Goal: Task Accomplishment & Management: Manage account settings

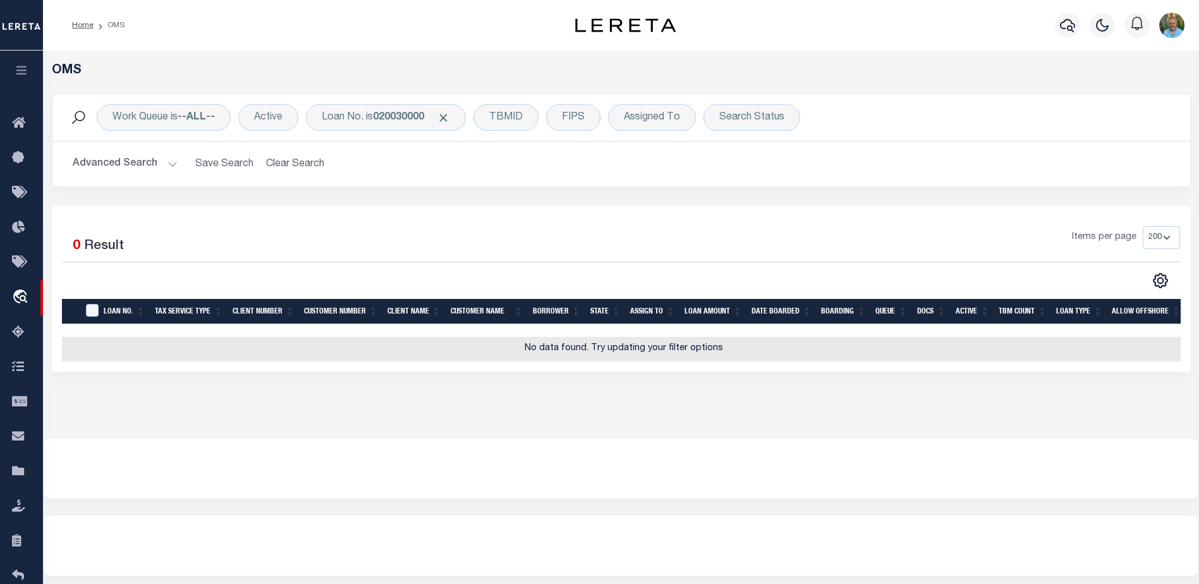
select select "200"
click at [26, 73] on icon "button" at bounding box center [22, 69] width 15 height 11
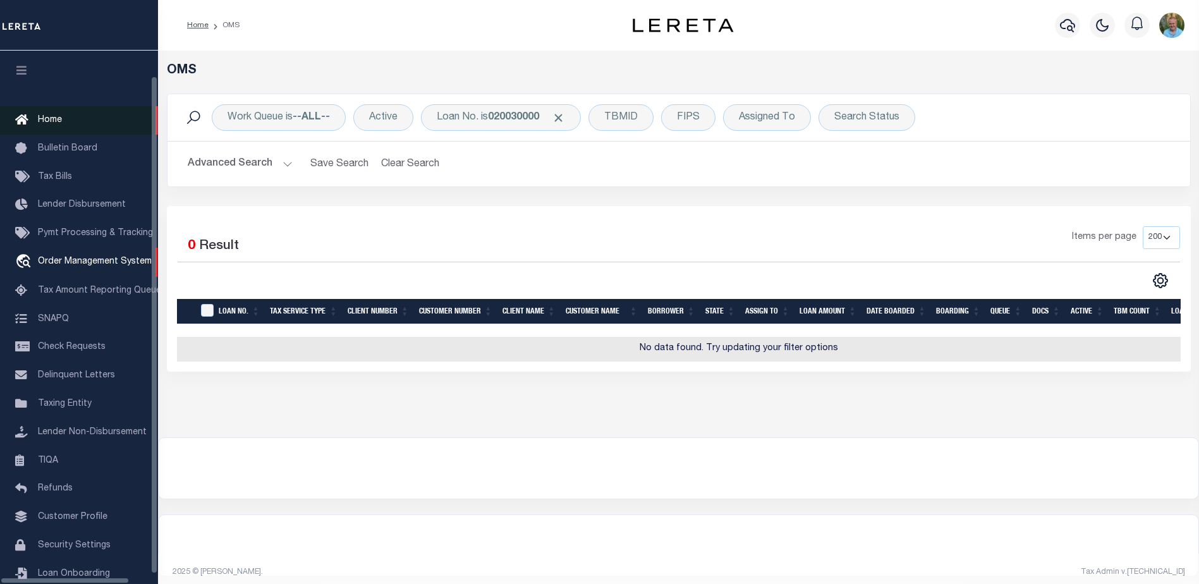
scroll to position [32, 0]
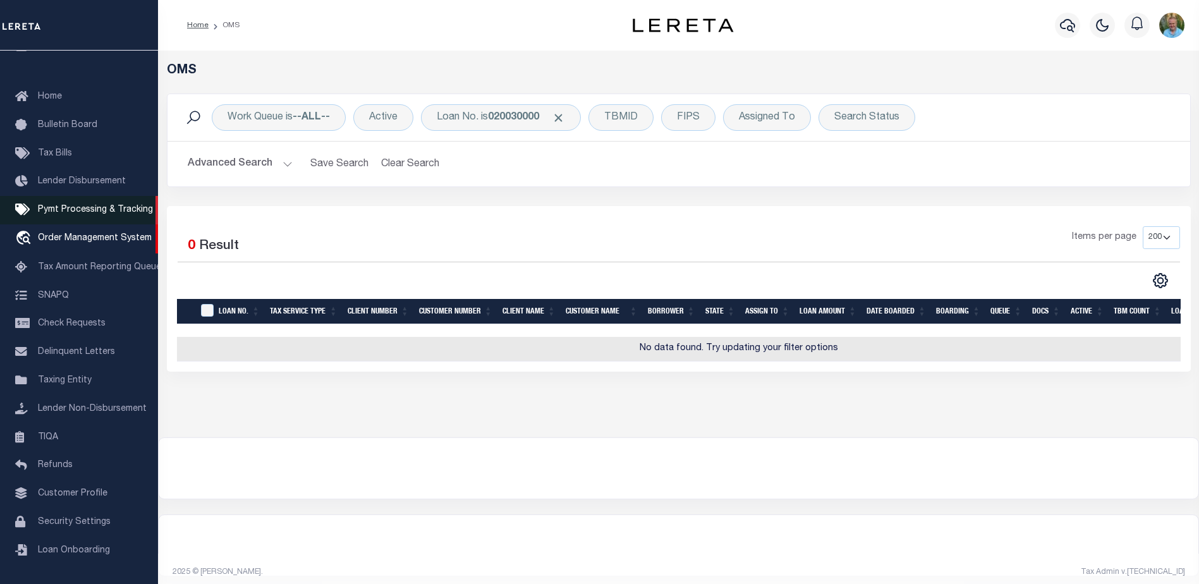
click at [66, 206] on span "Pymt Processing & Tracking" at bounding box center [95, 210] width 115 height 9
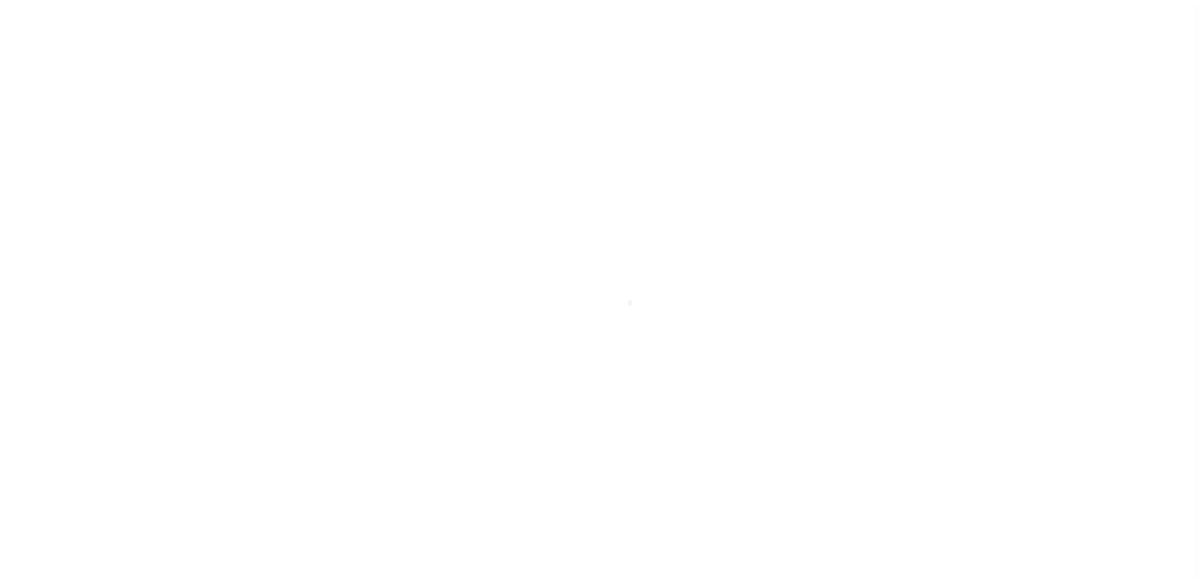
scroll to position [32, 0]
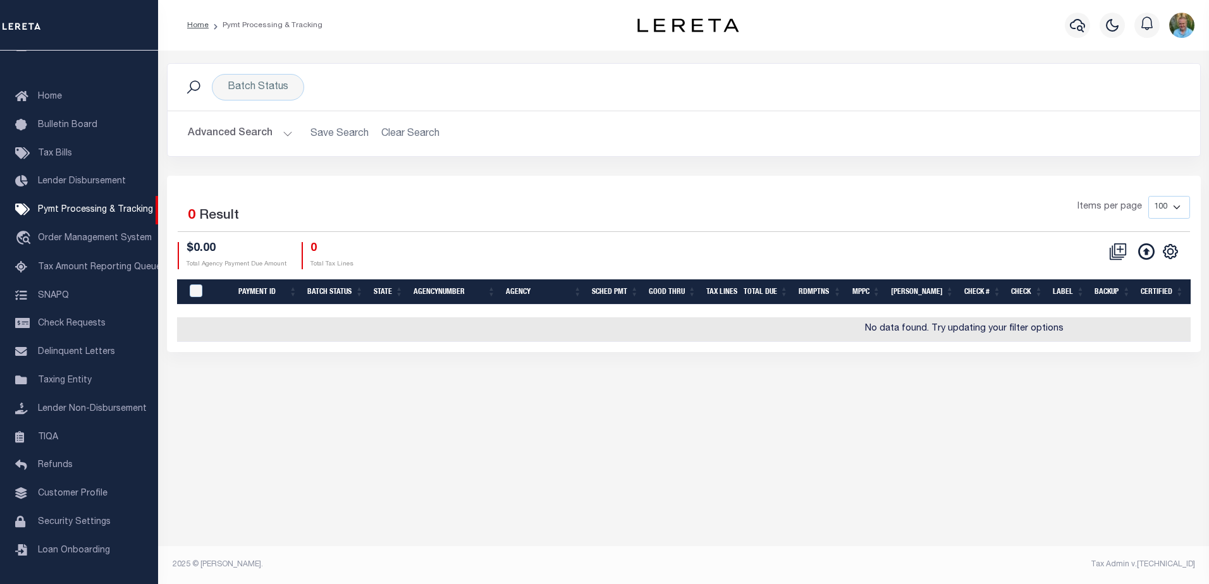
click at [242, 132] on button "Advanced Search" at bounding box center [240, 133] width 105 height 25
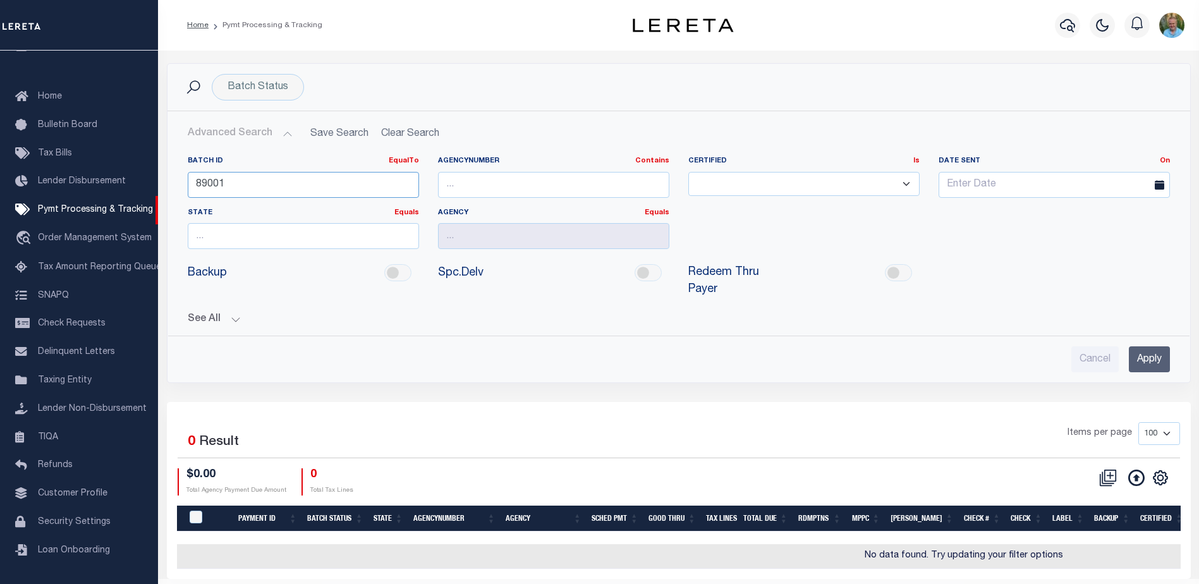
drag, startPoint x: 205, startPoint y: 184, endPoint x: 185, endPoint y: 184, distance: 20.2
click at [185, 184] on div "Batch ID EqualTo Equals Is Not Equal To Is Greater Than Is Less Than 89001" at bounding box center [303, 182] width 250 height 52
paste input "8206"
type input "88206"
click at [1143, 347] on input "Apply" at bounding box center [1149, 360] width 41 height 26
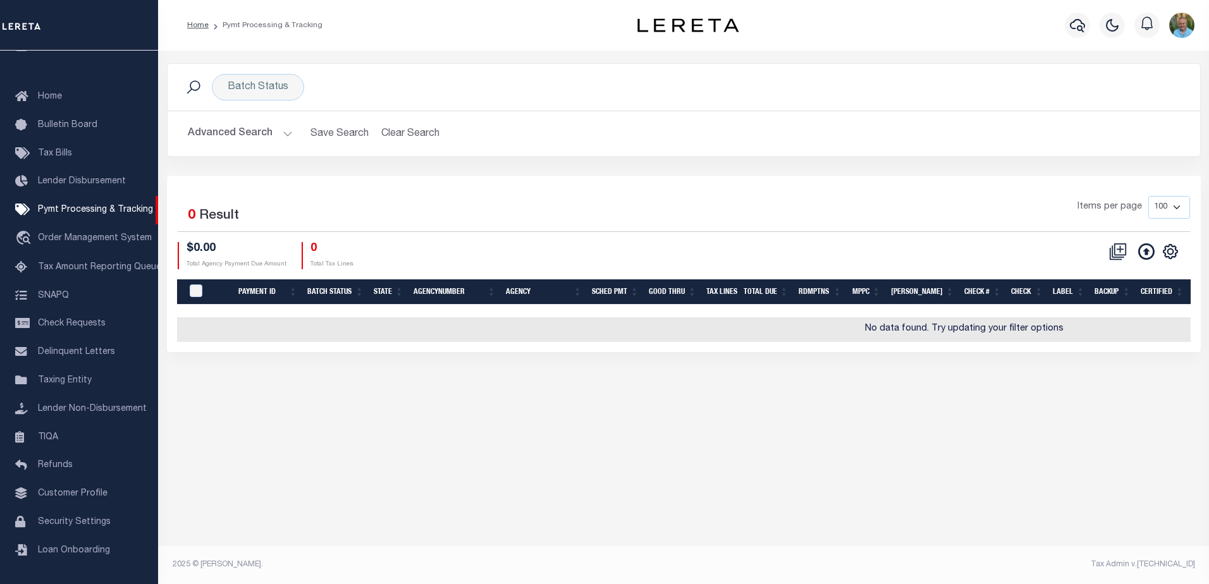
click at [231, 132] on button "Advanced Search" at bounding box center [240, 133] width 105 height 25
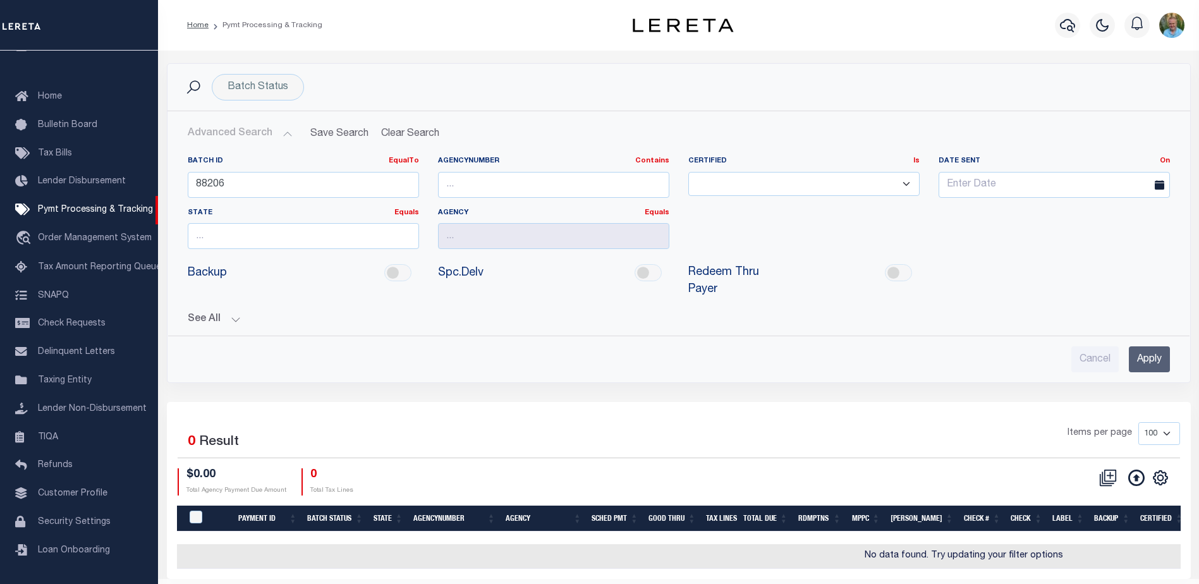
click at [207, 314] on button "See All" at bounding box center [679, 320] width 983 height 12
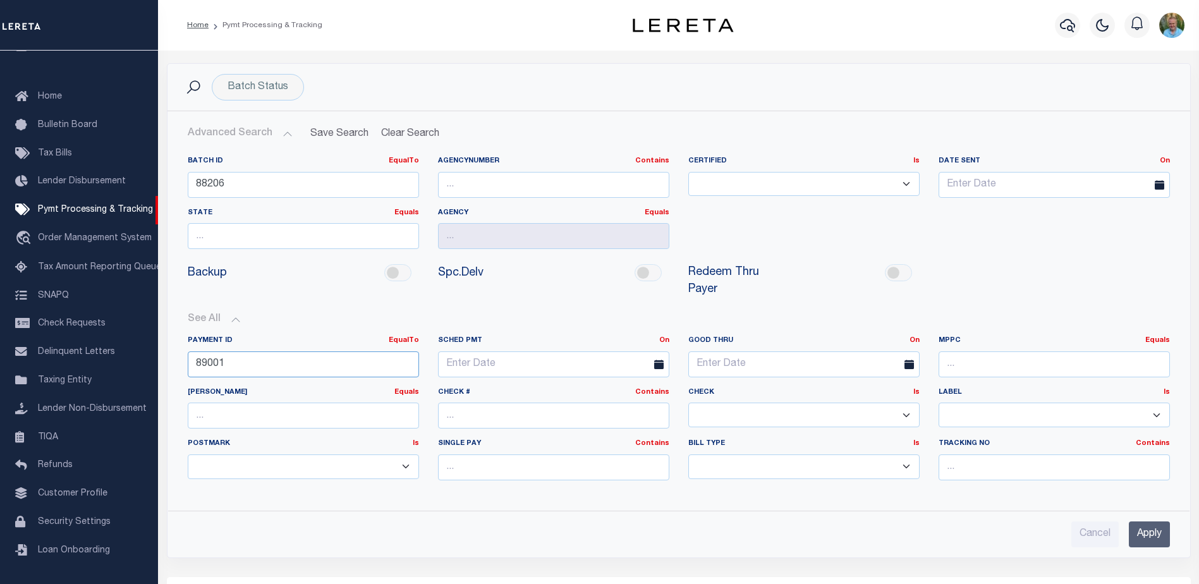
drag, startPoint x: 248, startPoint y: 344, endPoint x: 186, endPoint y: 350, distance: 62.9
click at [186, 350] on div "Payment ID EqualTo Equals Is Not Equal To Is Greater Than Is Less Than 89001" at bounding box center [303, 362] width 250 height 52
click at [1160, 523] on input "Apply" at bounding box center [1149, 535] width 41 height 26
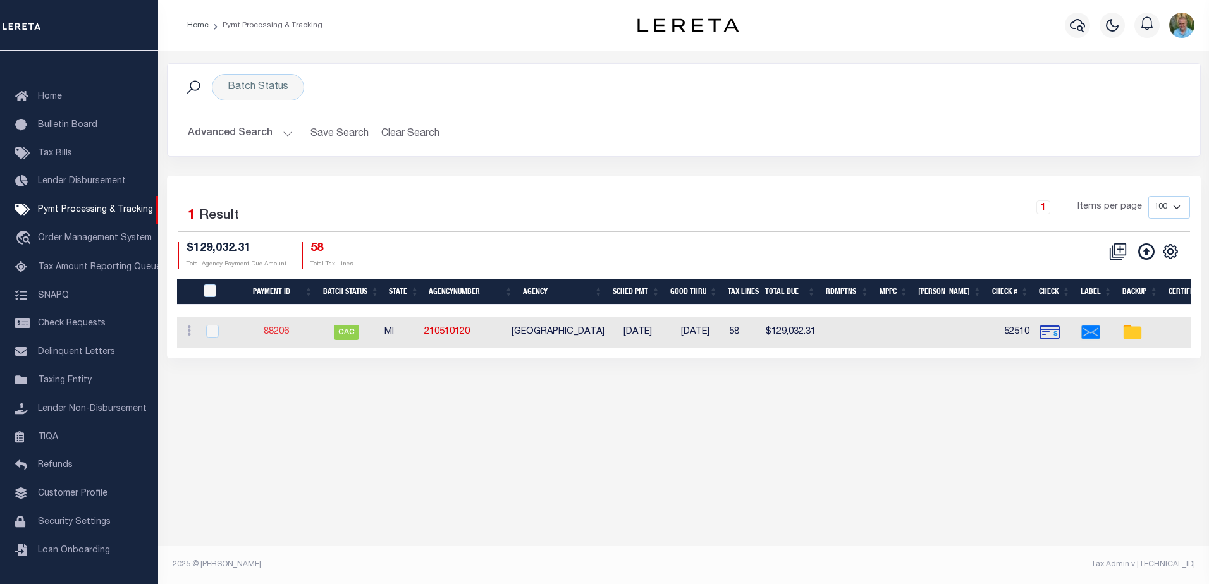
click at [279, 334] on link "88206" at bounding box center [276, 332] width 25 height 9
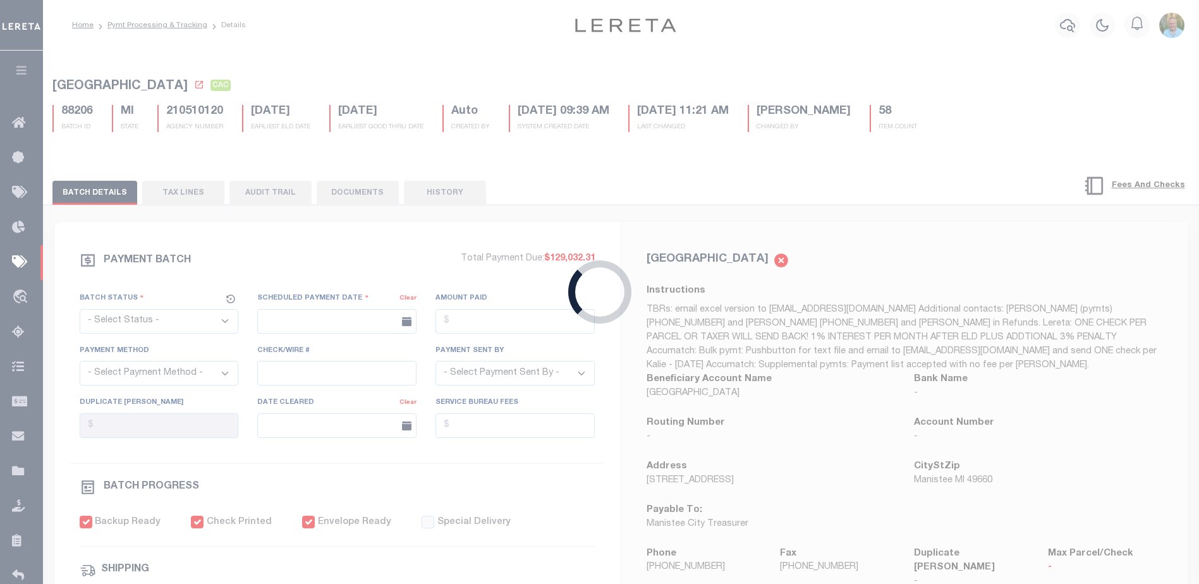
select select "CAC"
type input "08/19/2025"
type input "$129,032.31"
select select "CHK"
type input "52510"
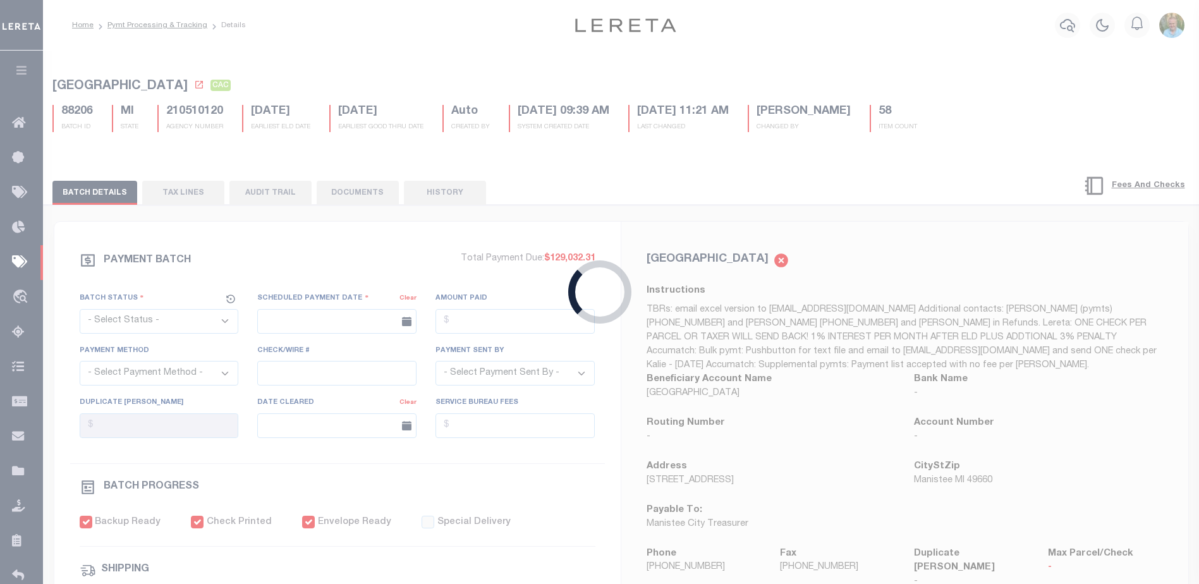
select select "Urbina, Matthew"
type input "08/22/2025"
checkbox input "true"
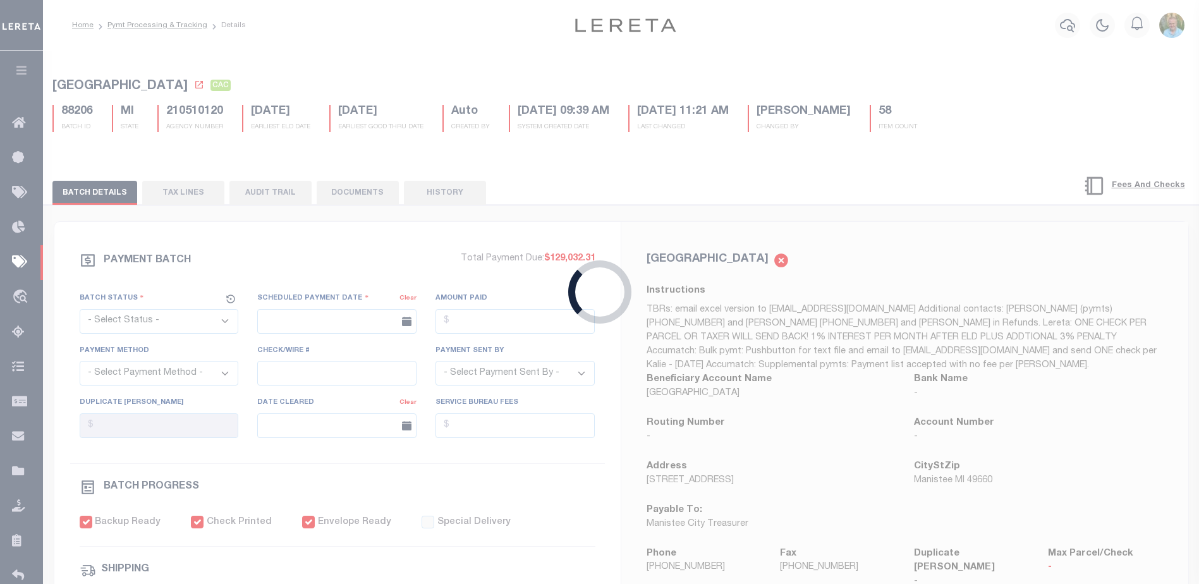
select select "FDX"
type input "08/19/2025"
type input "883696890788"
type input "N"
radio input "true"
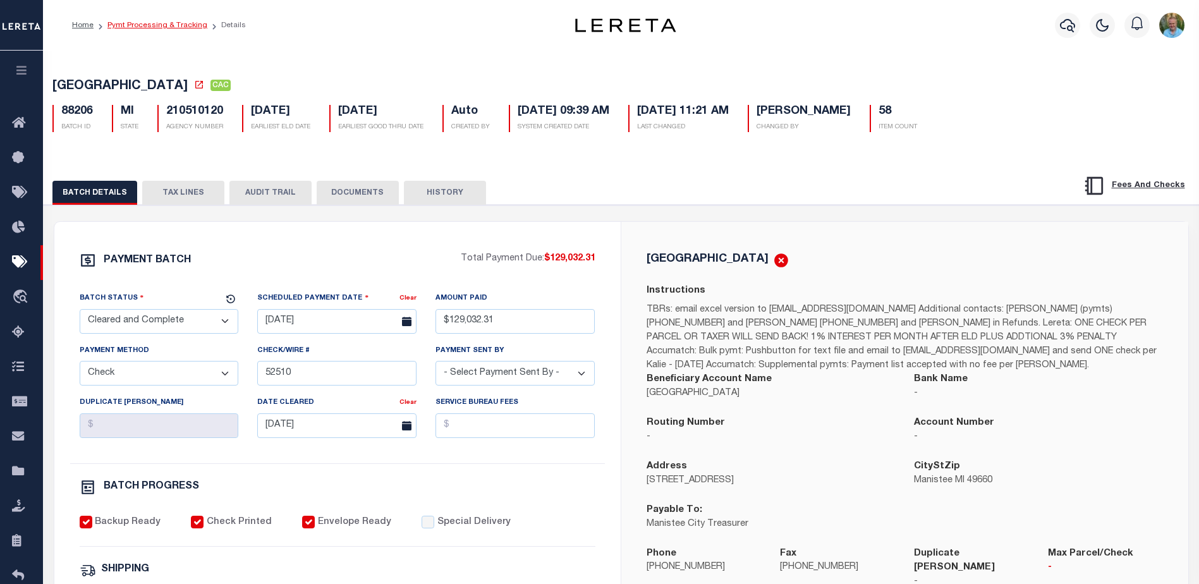
click at [132, 23] on link "Pymt Processing & Tracking" at bounding box center [157, 25] width 100 height 8
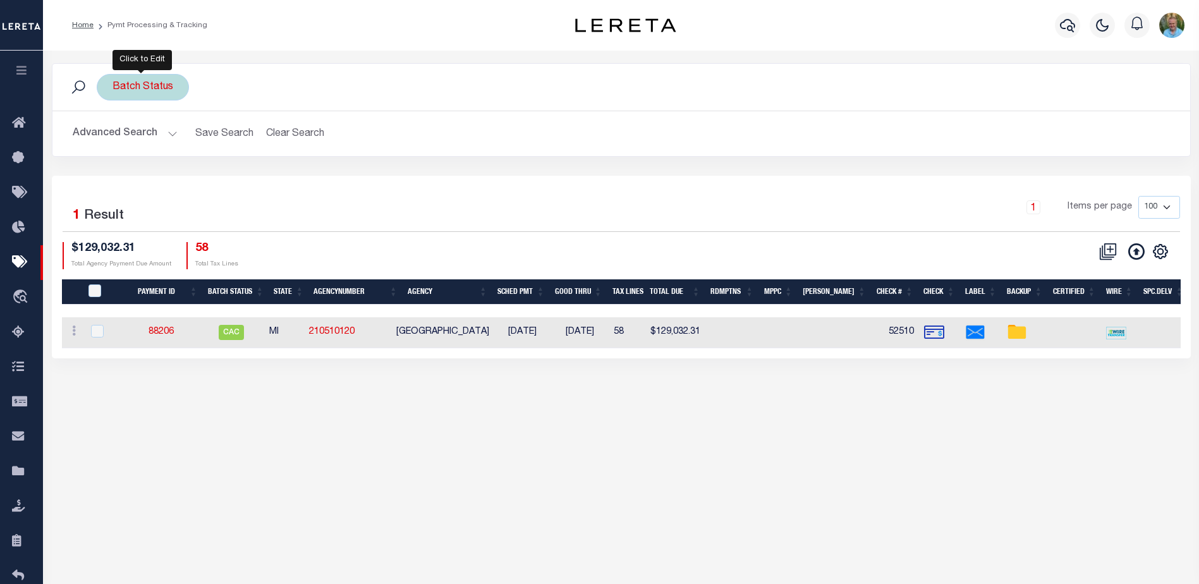
click at [143, 89] on div "Batch Status" at bounding box center [143, 87] width 92 height 27
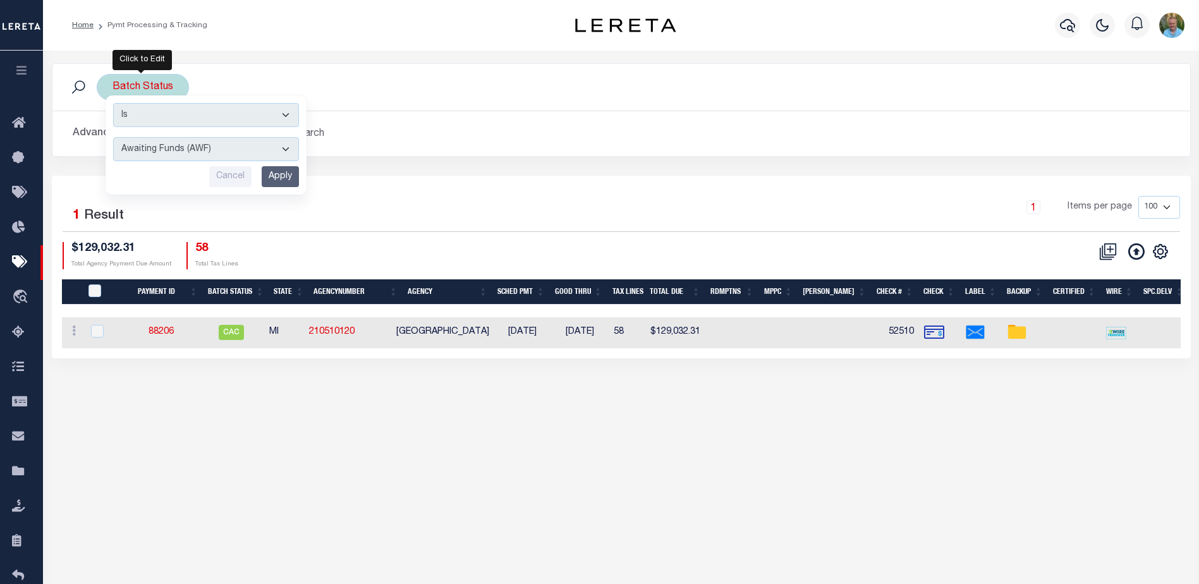
click at [232, 173] on input "Cancel" at bounding box center [230, 176] width 42 height 21
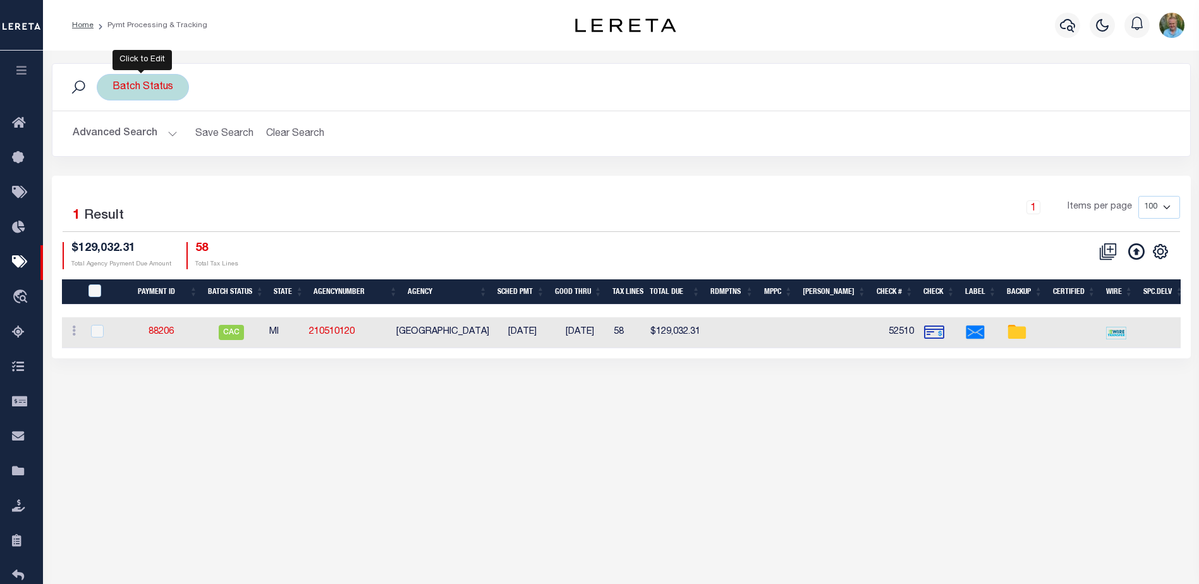
click at [130, 134] on button "Advanced Search" at bounding box center [125, 133] width 105 height 25
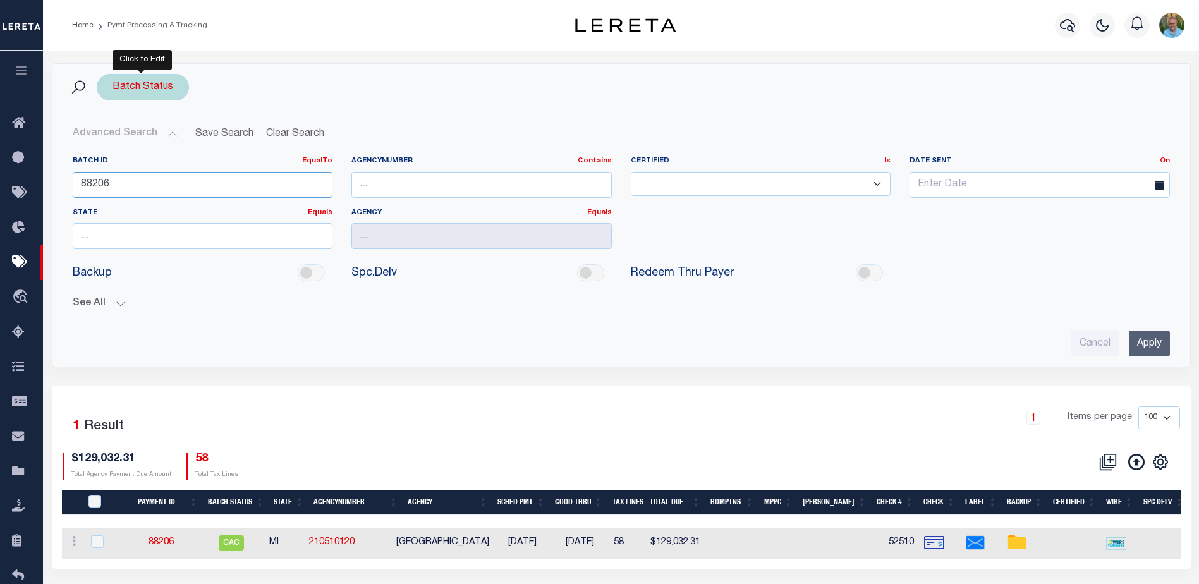
drag, startPoint x: 163, startPoint y: 179, endPoint x: 44, endPoint y: 180, distance: 118.9
click at [44, 180] on div "Batch Status Search Advanced Search Save Search Clear Search PayeeSearchTable_d…" at bounding box center [621, 224] width 1158 height 323
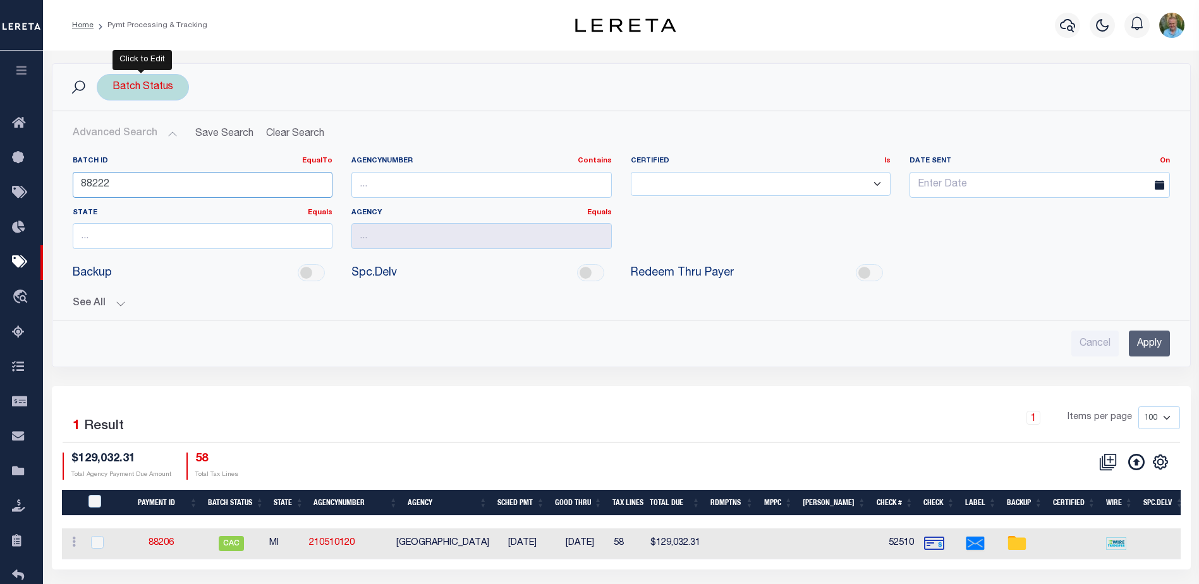
type input "88222"
click at [1143, 345] on input "Apply" at bounding box center [1149, 344] width 41 height 26
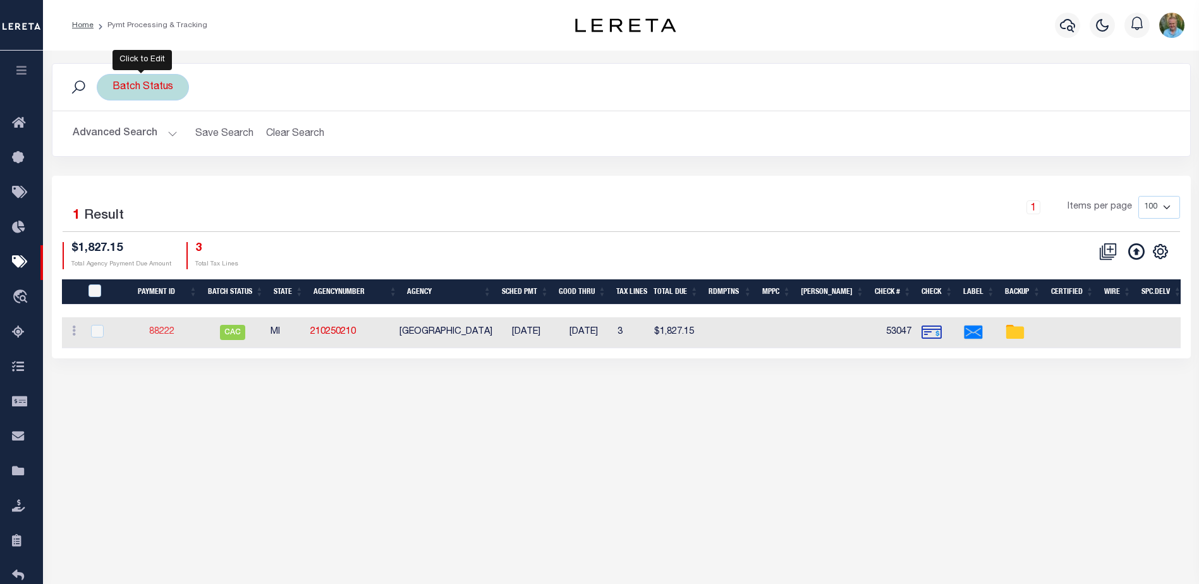
click at [158, 328] on link "88222" at bounding box center [161, 332] width 25 height 9
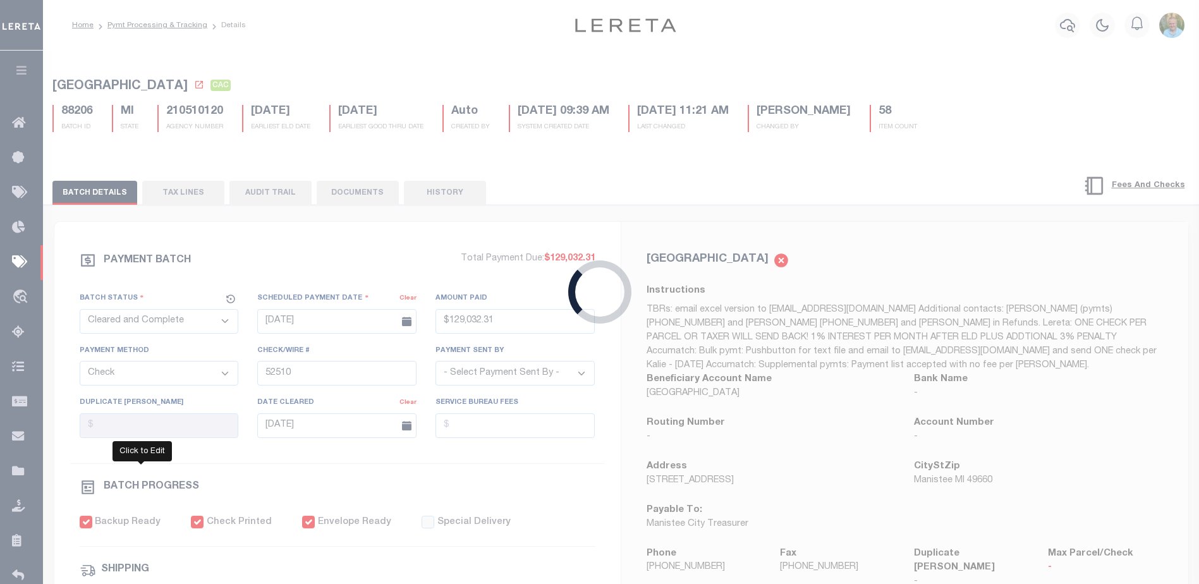
type input "09/04/2025"
type input "$1,827.15"
type input "53047"
type input "09/11/2025"
type input "09/04/2025"
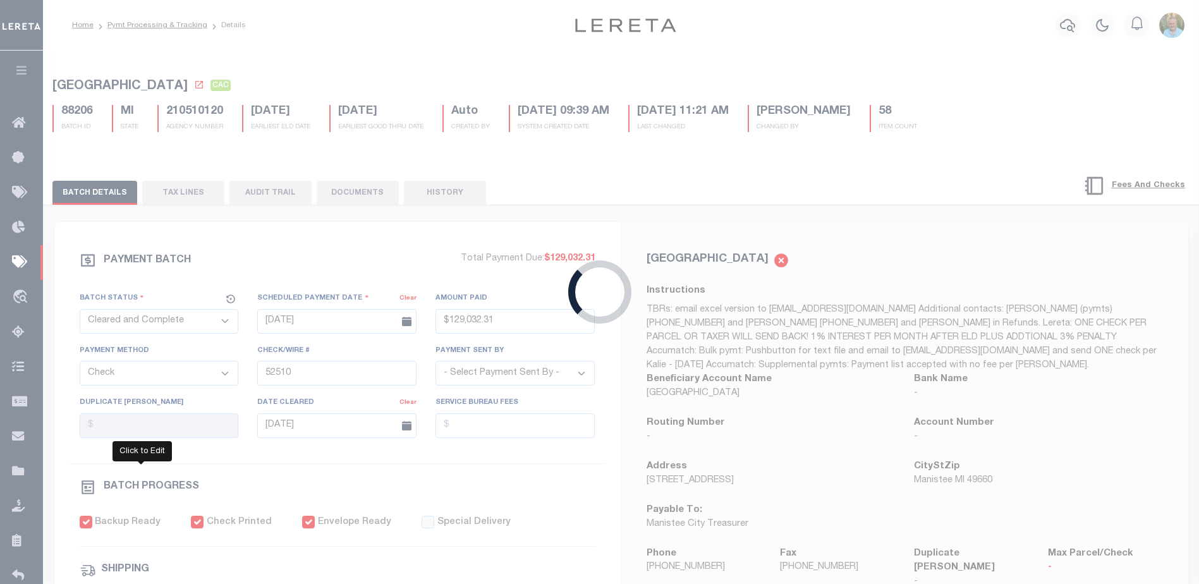
type input "884114873490"
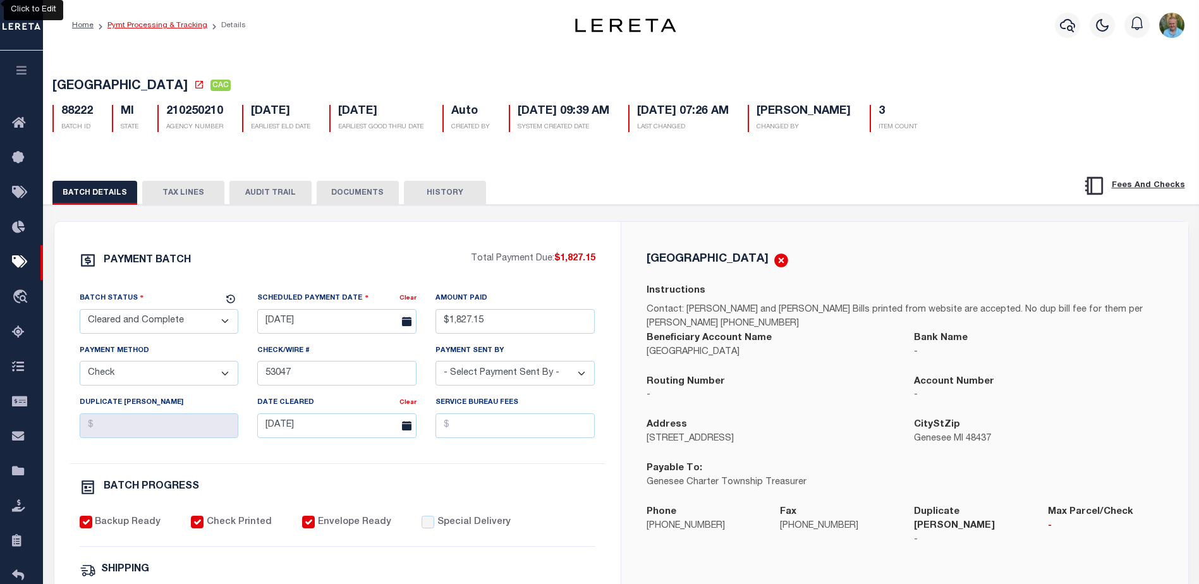
click at [156, 23] on link "Pymt Processing & Tracking" at bounding box center [157, 25] width 100 height 8
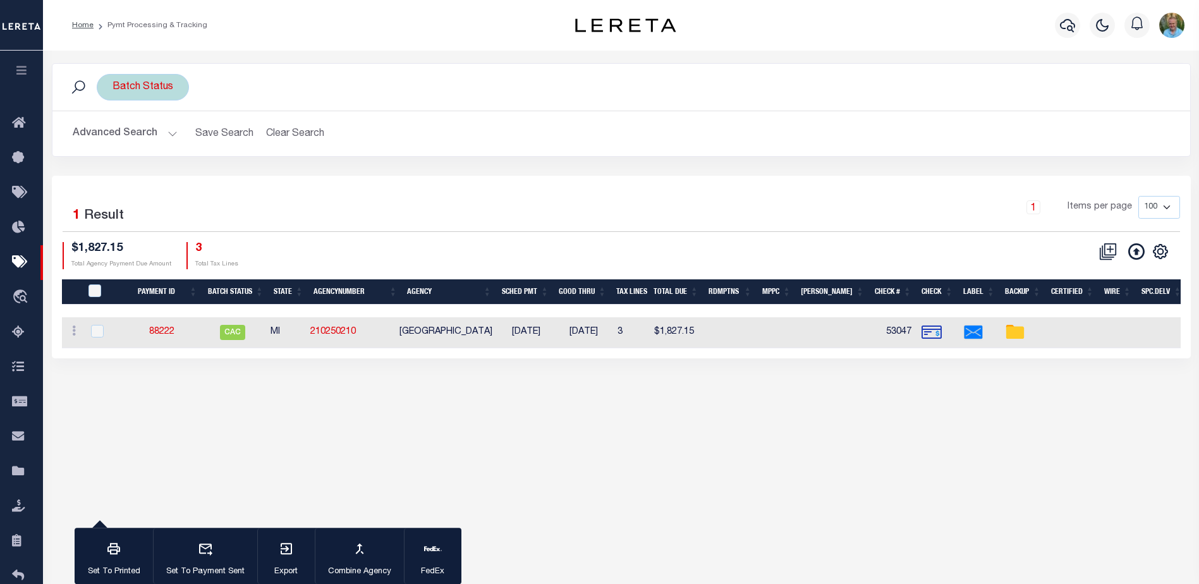
click at [138, 142] on button "Advanced Search" at bounding box center [125, 133] width 105 height 25
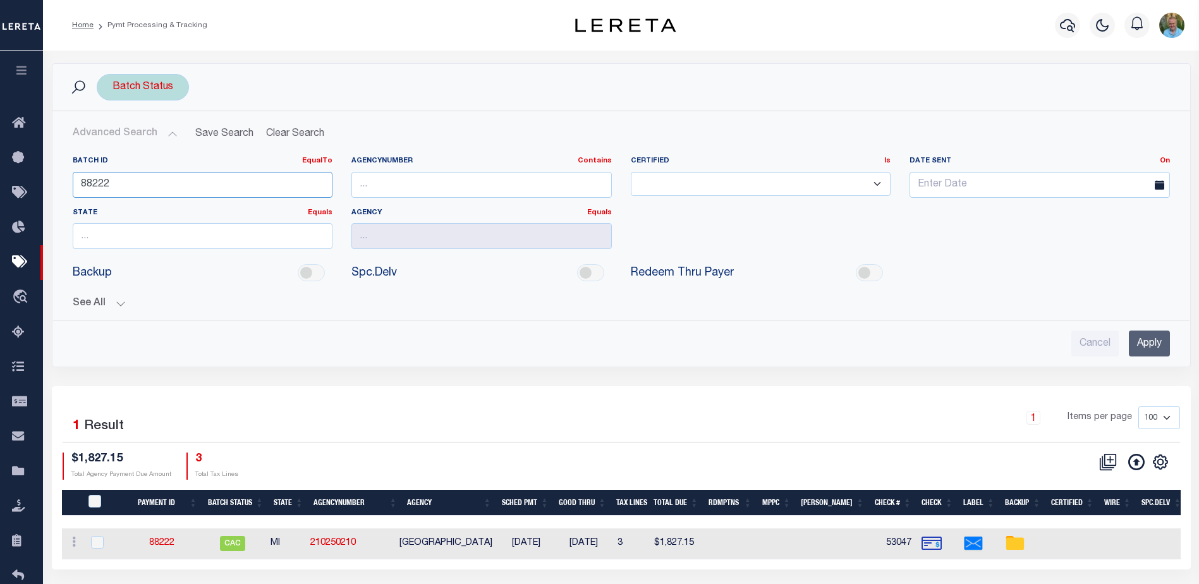
drag, startPoint x: 173, startPoint y: 185, endPoint x: 73, endPoint y: 191, distance: 100.1
click at [73, 191] on input "88222" at bounding box center [203, 185] width 261 height 26
click at [1148, 345] on input "Apply" at bounding box center [1149, 344] width 41 height 26
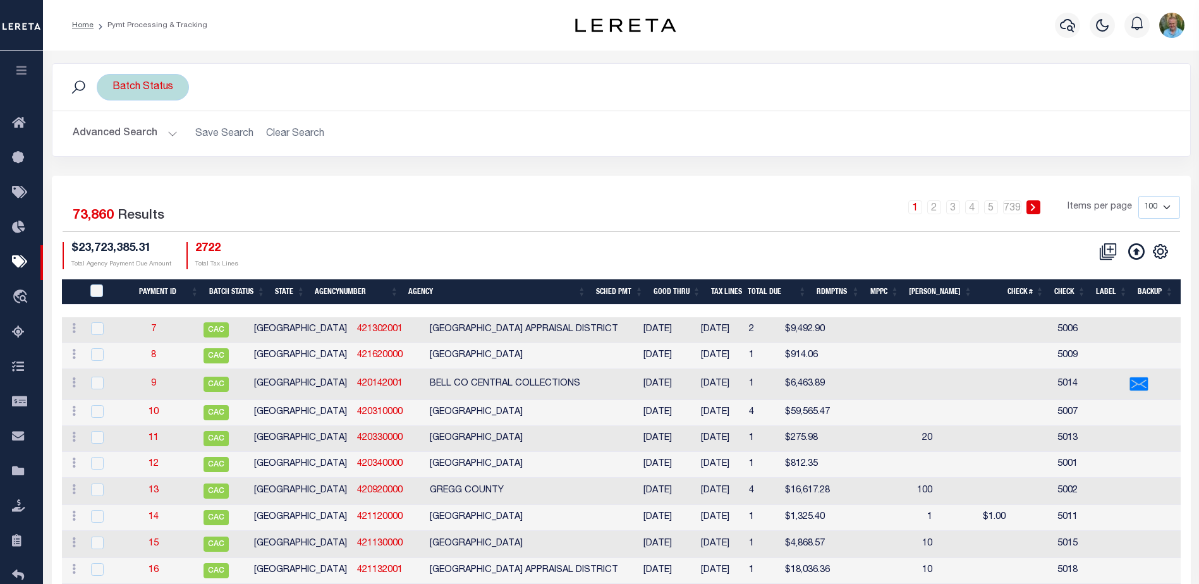
click at [132, 137] on button "Advanced Search" at bounding box center [125, 133] width 105 height 25
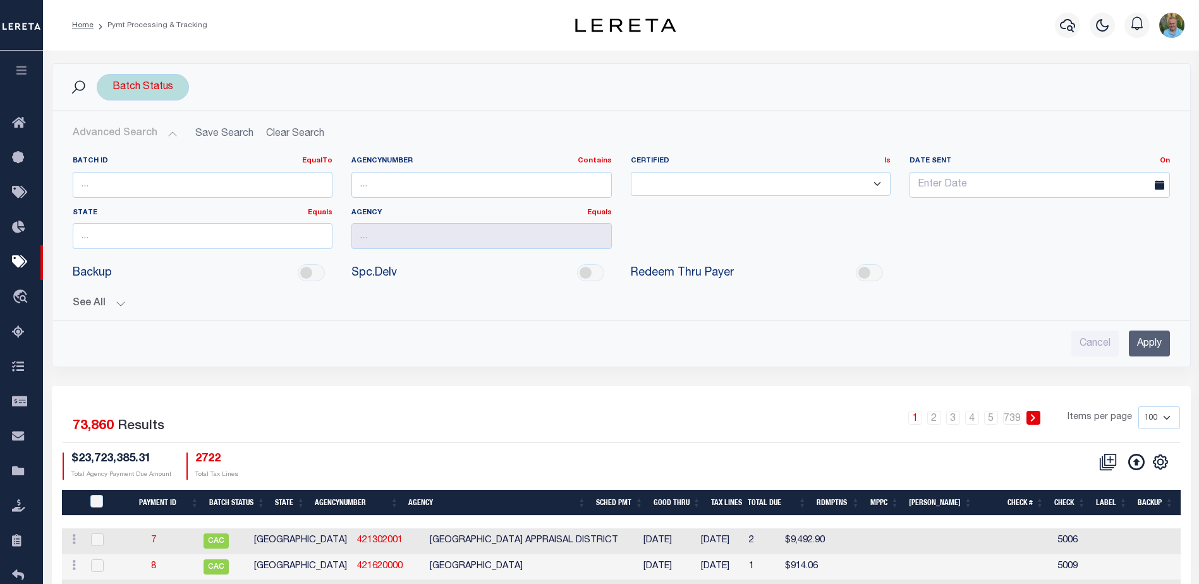
click at [1154, 182] on span at bounding box center [1164, 185] width 32 height 26
click at [1071, 183] on input "text" at bounding box center [1040, 185] width 261 height 26
click at [1058, 327] on span "26" at bounding box center [1062, 329] width 25 height 25
type input "09-26-2025"
click at [1146, 345] on input "Apply" at bounding box center [1149, 344] width 41 height 26
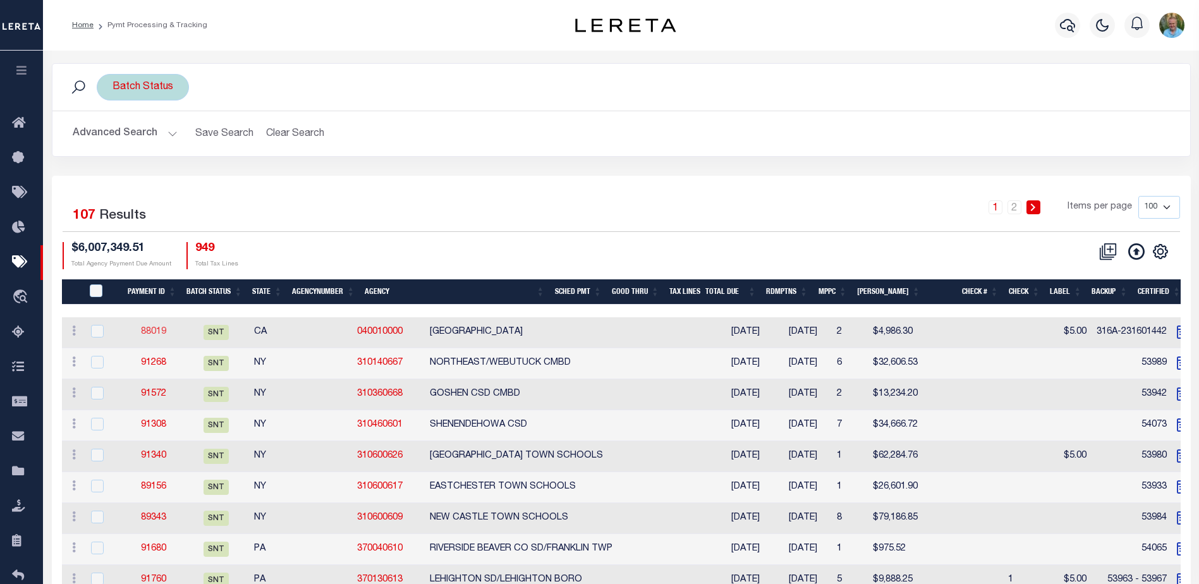
click at [156, 333] on link "88019" at bounding box center [153, 332] width 25 height 9
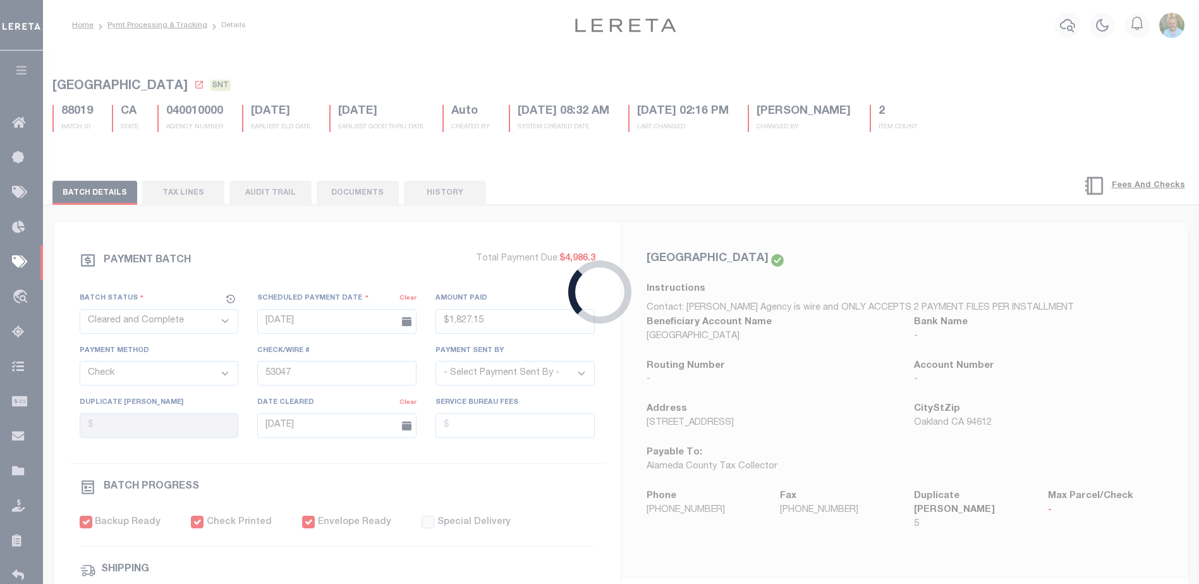
select select "SNT"
type input "07/28/2025"
type input "$4,986.3"
select select "CCK"
type input "316A-231601442"
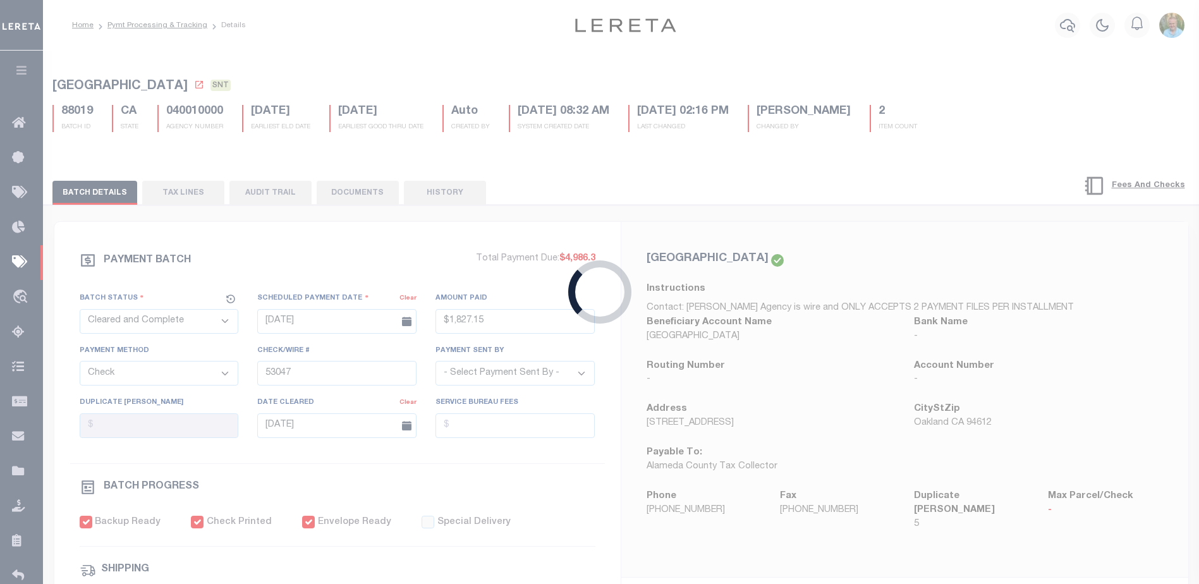
select select "Villatoro-Benitez, Andres"
type input "09/26/2025"
type input "$58.3"
type input "884709688771"
type input "J.Ong"
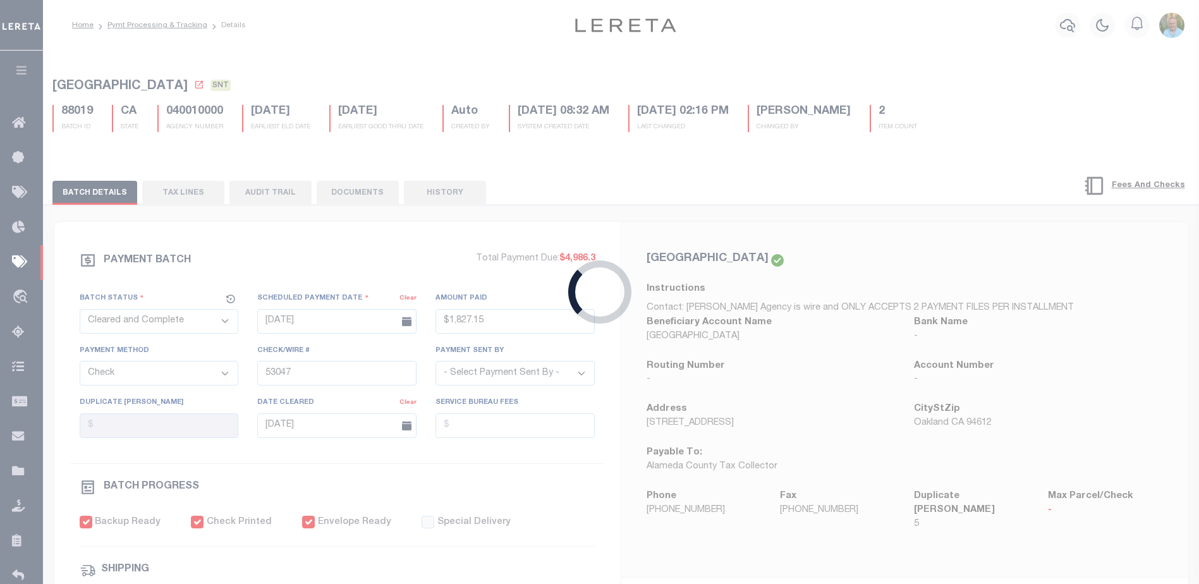
type input "07/31/2025"
type input "2"
type input "316A-231601442"
radio input "true"
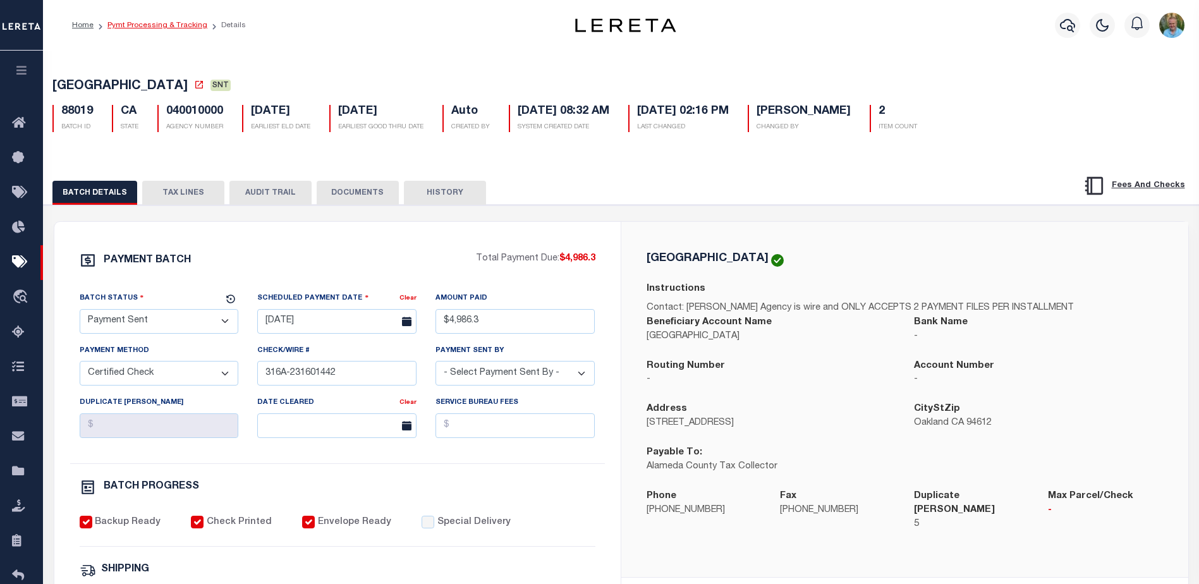
click at [140, 25] on link "Pymt Processing & Tracking" at bounding box center [157, 25] width 100 height 8
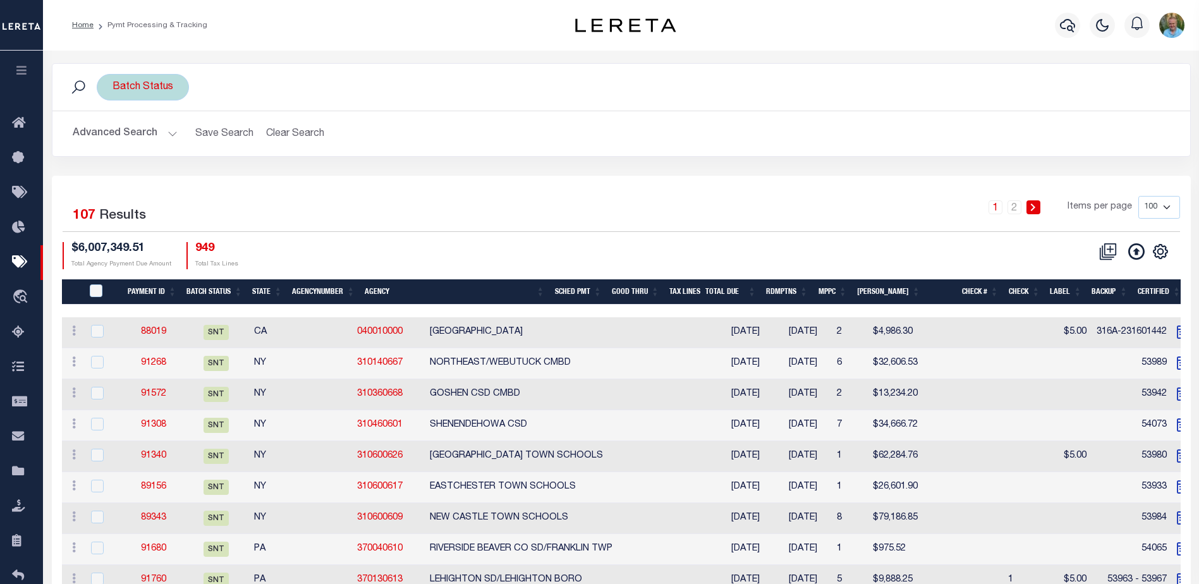
click at [133, 136] on button "Advanced Search" at bounding box center [125, 133] width 105 height 25
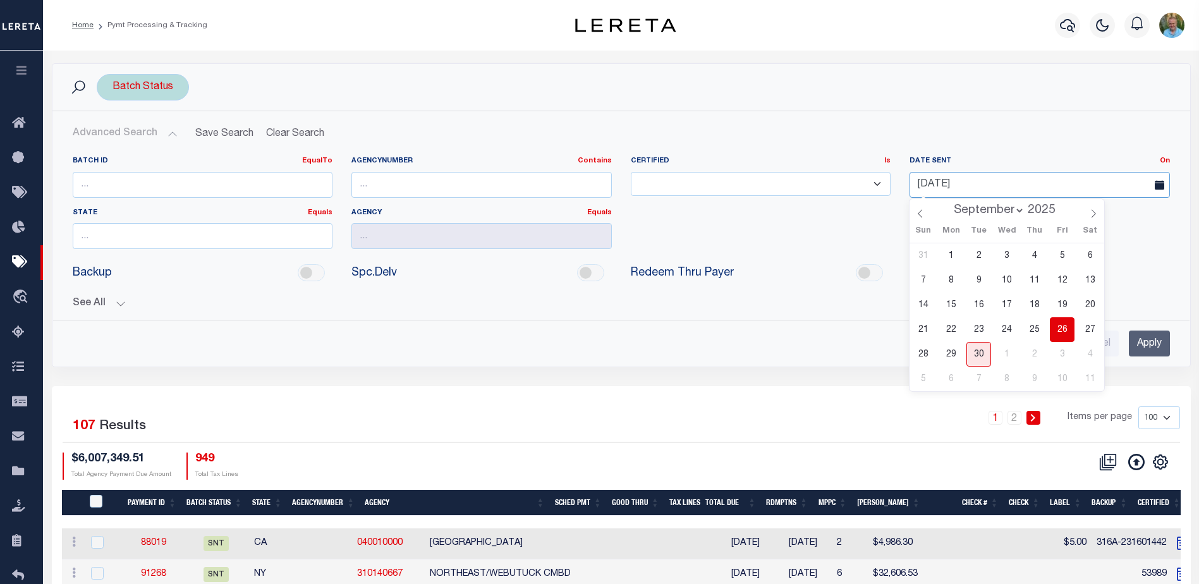
drag, startPoint x: 983, startPoint y: 179, endPoint x: 909, endPoint y: 182, distance: 73.4
click at [909, 182] on div "09-26-2025" at bounding box center [1039, 185] width 279 height 26
click at [564, 308] on button "See All" at bounding box center [622, 304] width 1098 height 12
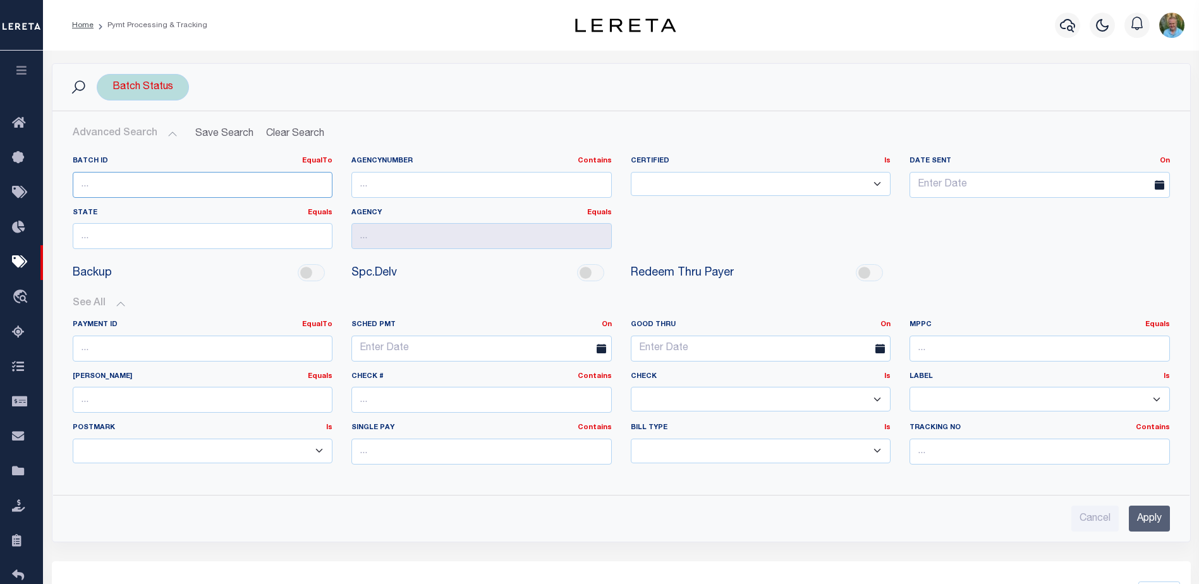
click at [200, 179] on input "number" at bounding box center [203, 185] width 261 height 26
type input "87924"
click at [1150, 517] on input "Apply" at bounding box center [1149, 519] width 41 height 26
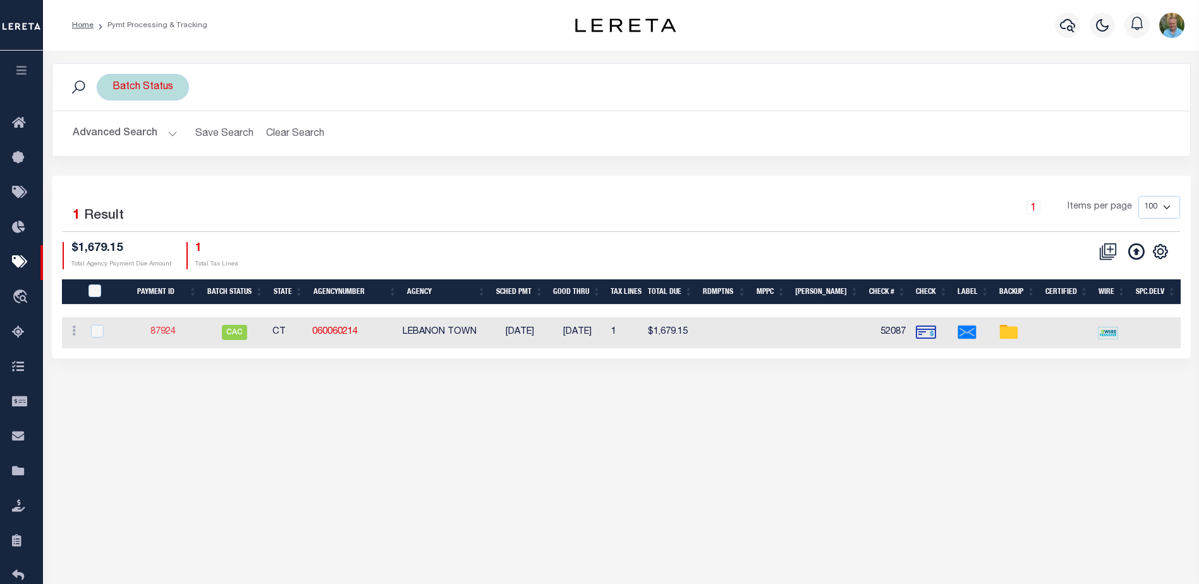
click at [166, 330] on link "87924" at bounding box center [162, 332] width 25 height 9
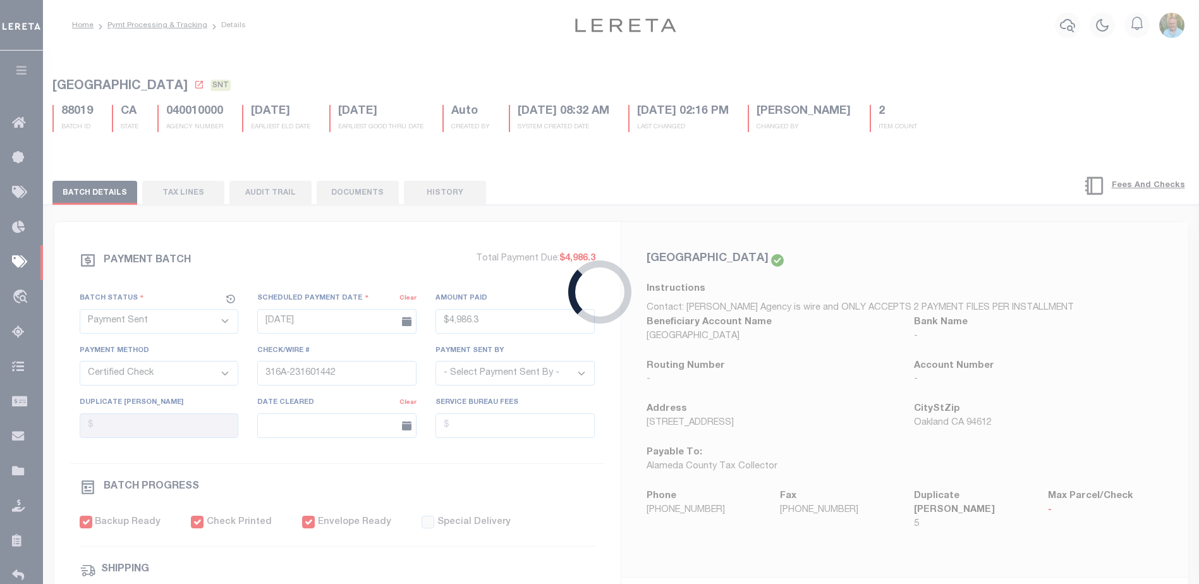
select select "CAC"
type input "$1,679.15"
select select "CHK"
type input "52087"
select select "Starek, Barbara"
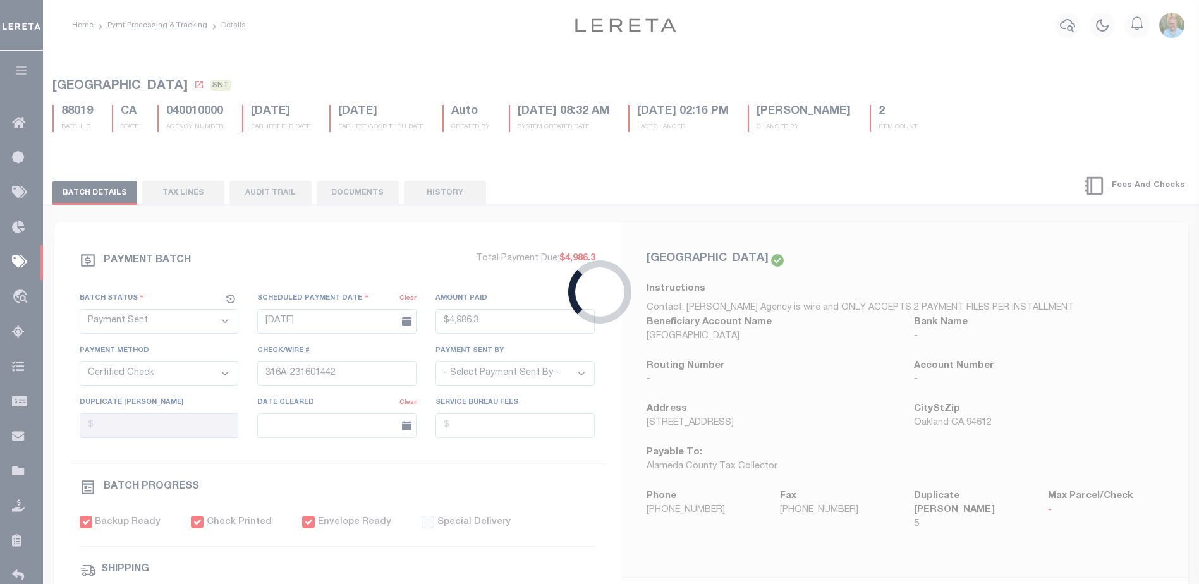
type input "08/01/2025"
type input "07/28/2025"
type input "$8.7"
type input "883121517925"
type input "B.Nelson"
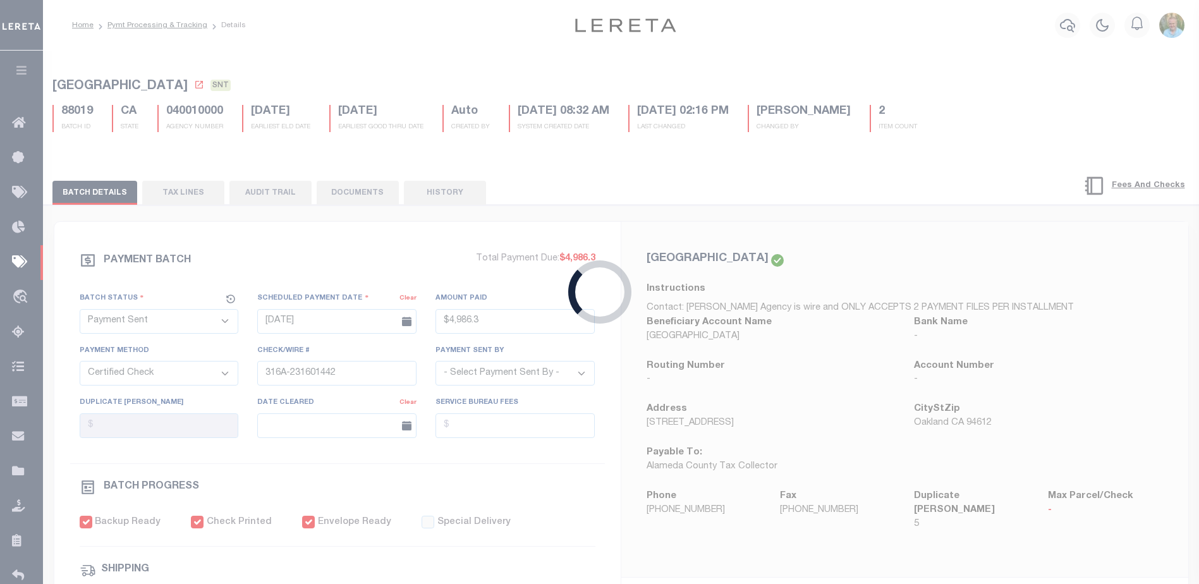
type input "N"
radio input "true"
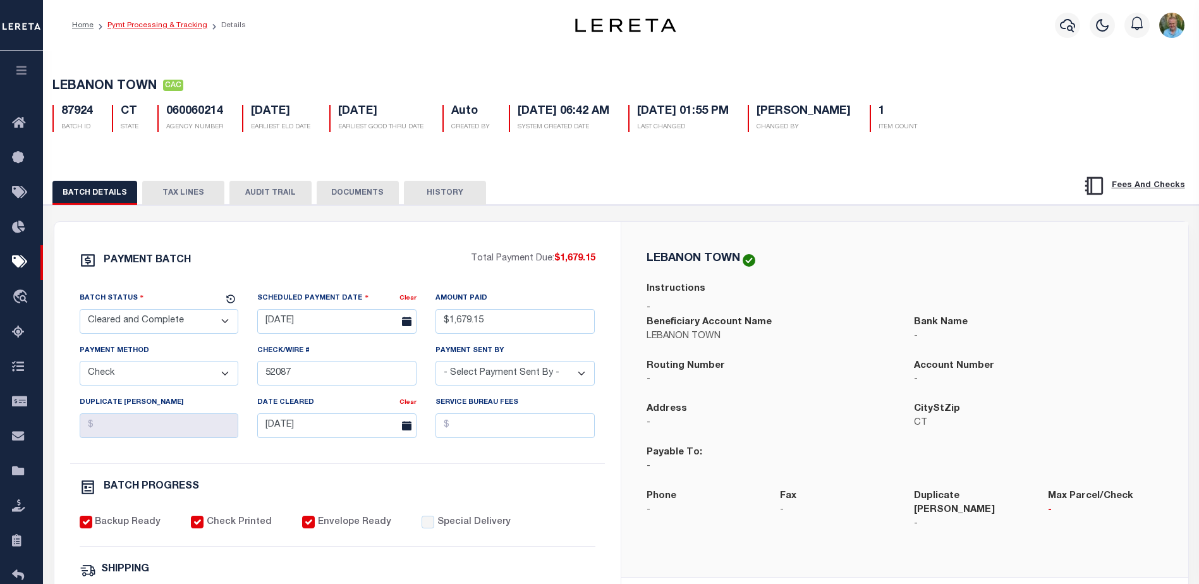
click at [132, 21] on link "Pymt Processing & Tracking" at bounding box center [157, 25] width 100 height 8
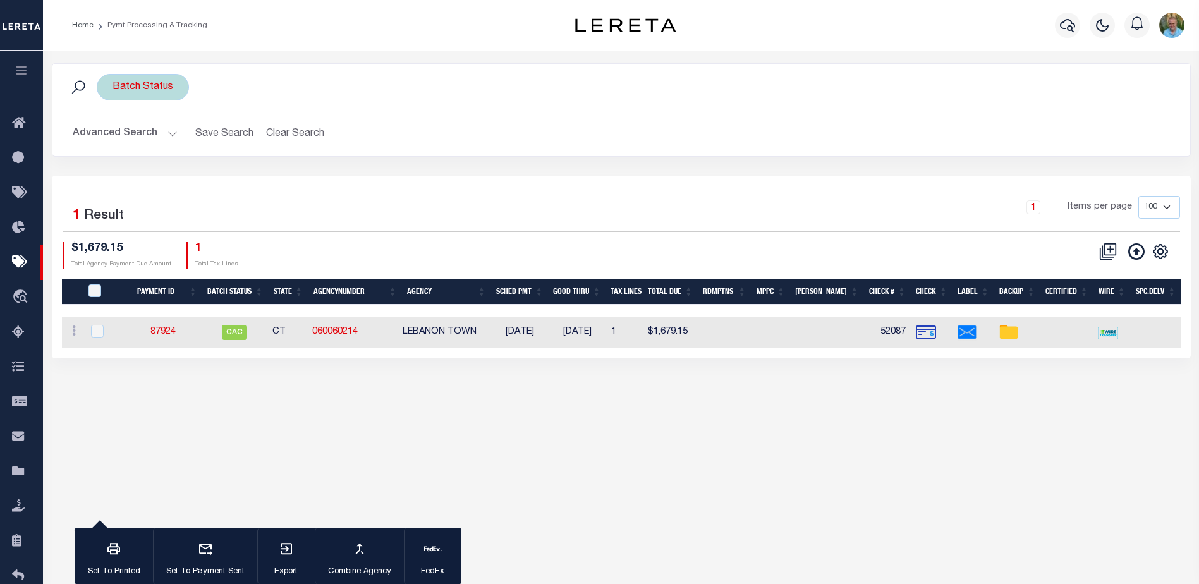
click at [20, 66] on icon "button" at bounding box center [22, 69] width 15 height 11
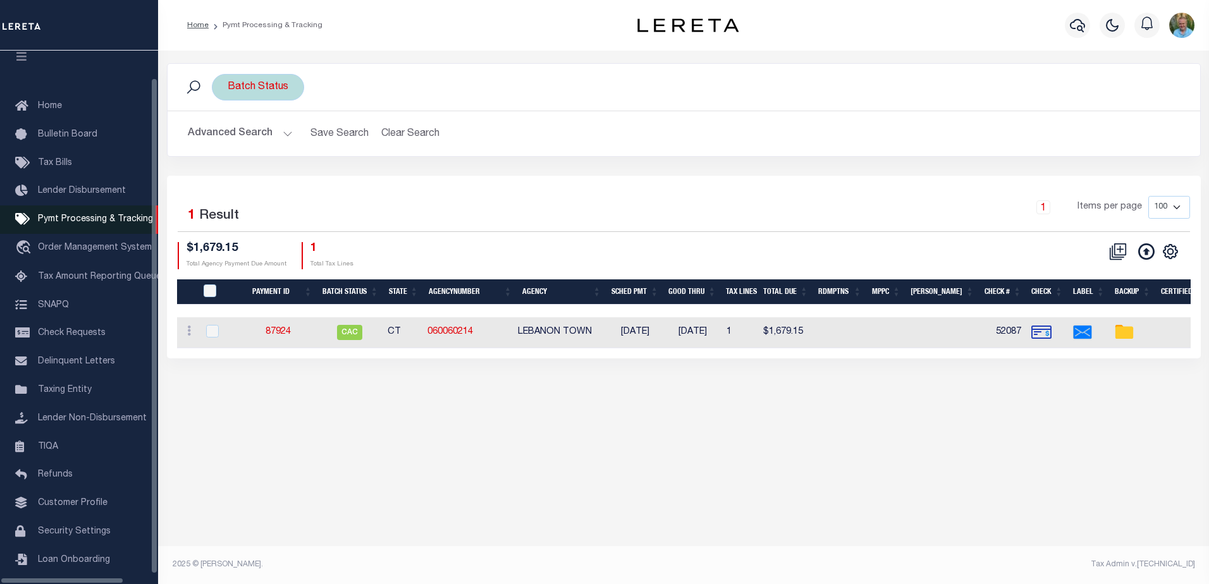
scroll to position [32, 0]
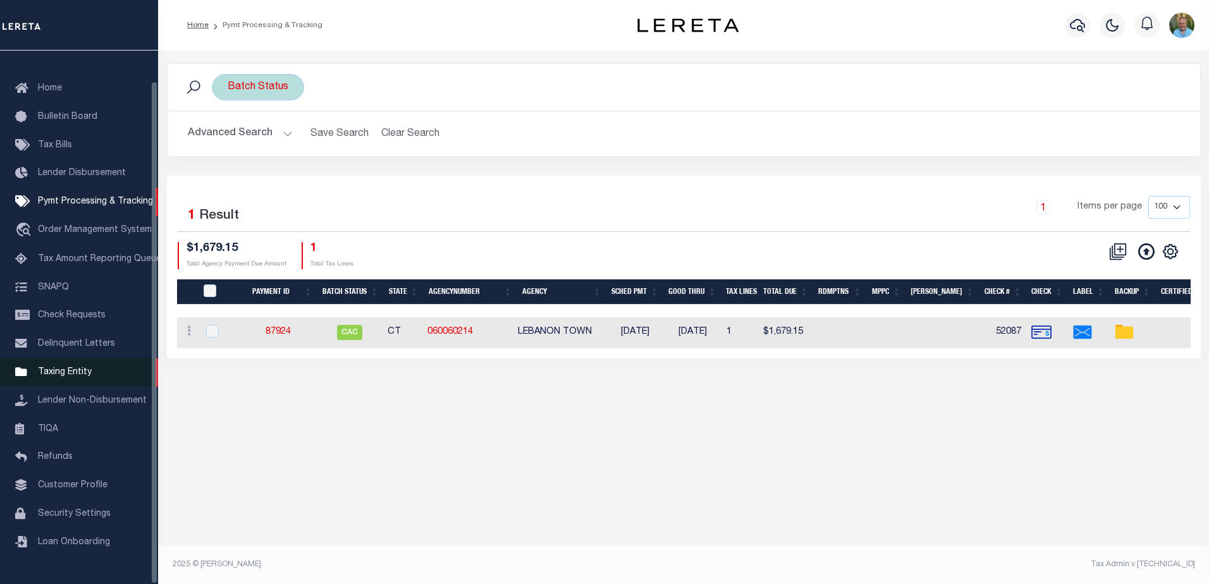
click at [56, 377] on span "Taxing Entity" at bounding box center [65, 372] width 54 height 9
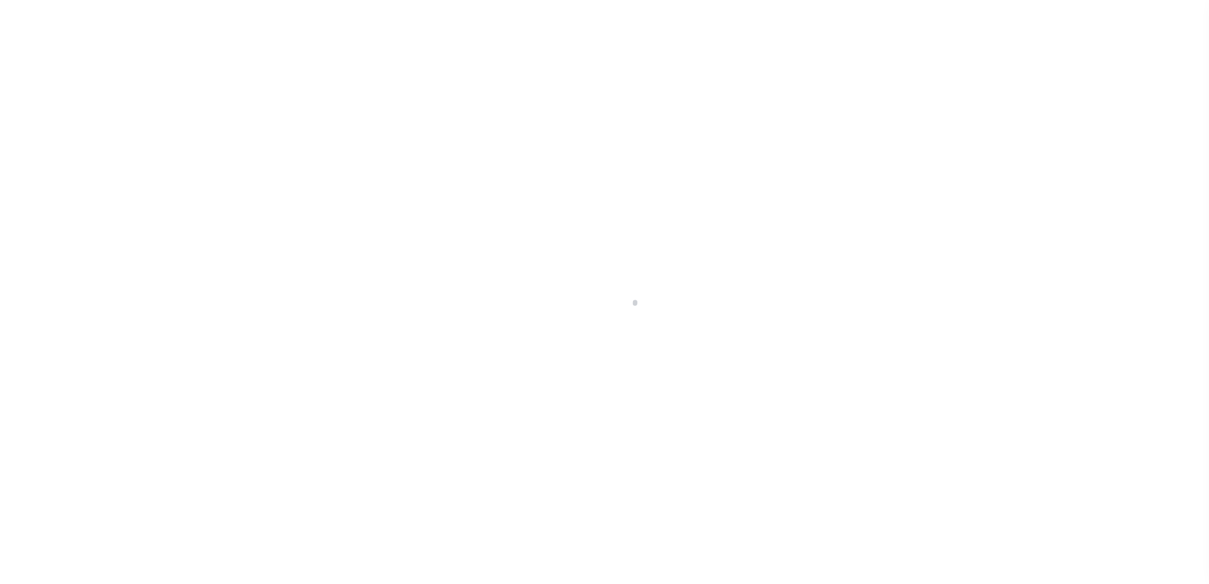
select select
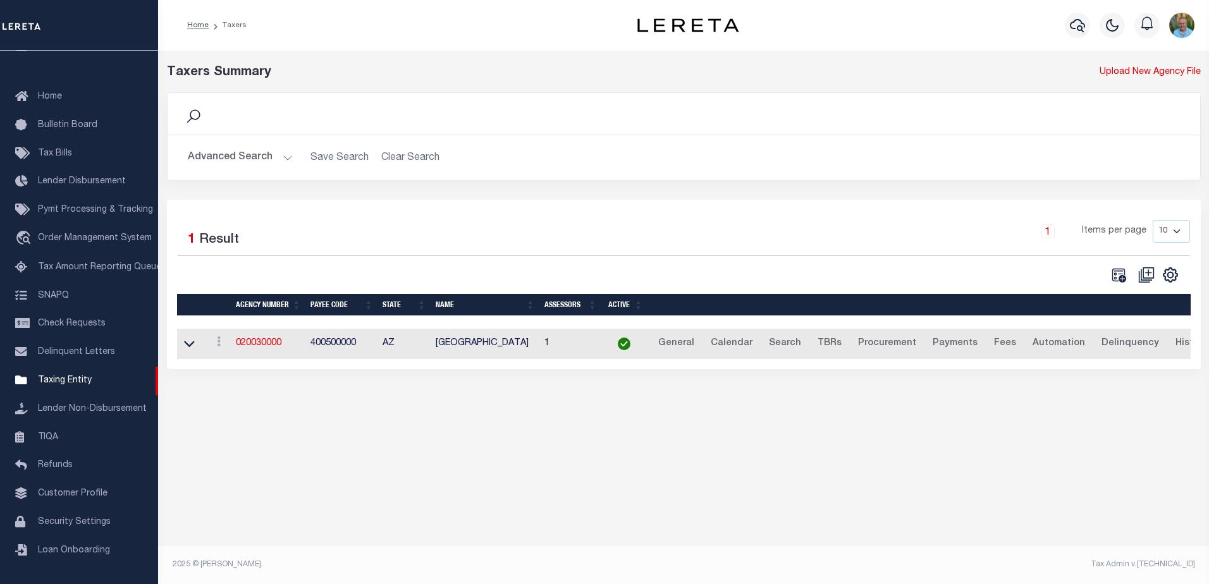
click at [231, 150] on button "Advanced Search" at bounding box center [240, 157] width 105 height 25
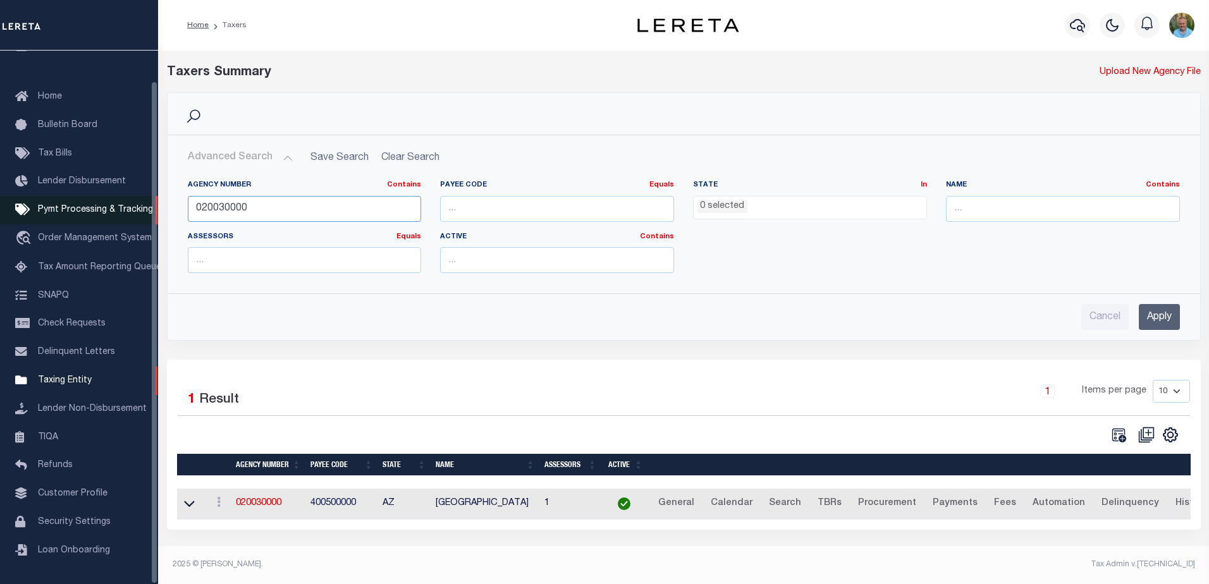
drag, startPoint x: 322, startPoint y: 209, endPoint x: 78, endPoint y: 204, distance: 244.7
click at [78, 204] on div "Home Taxers Profile" at bounding box center [604, 288] width 1209 height 577
paste input "310040645"
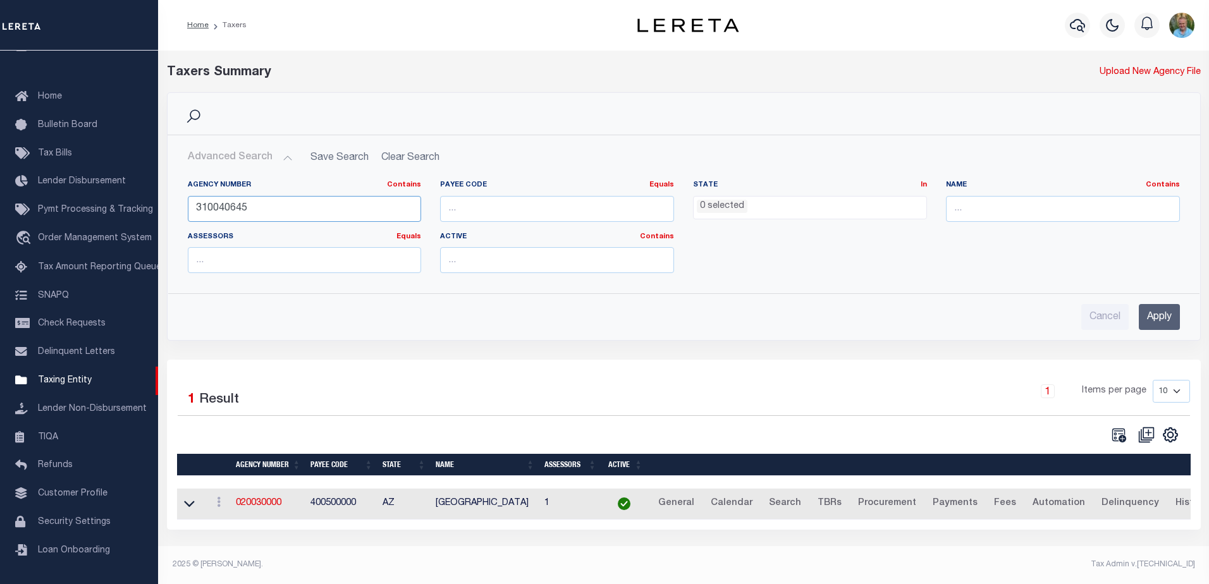
type input "310040645"
click at [1173, 317] on input "Apply" at bounding box center [1159, 317] width 41 height 26
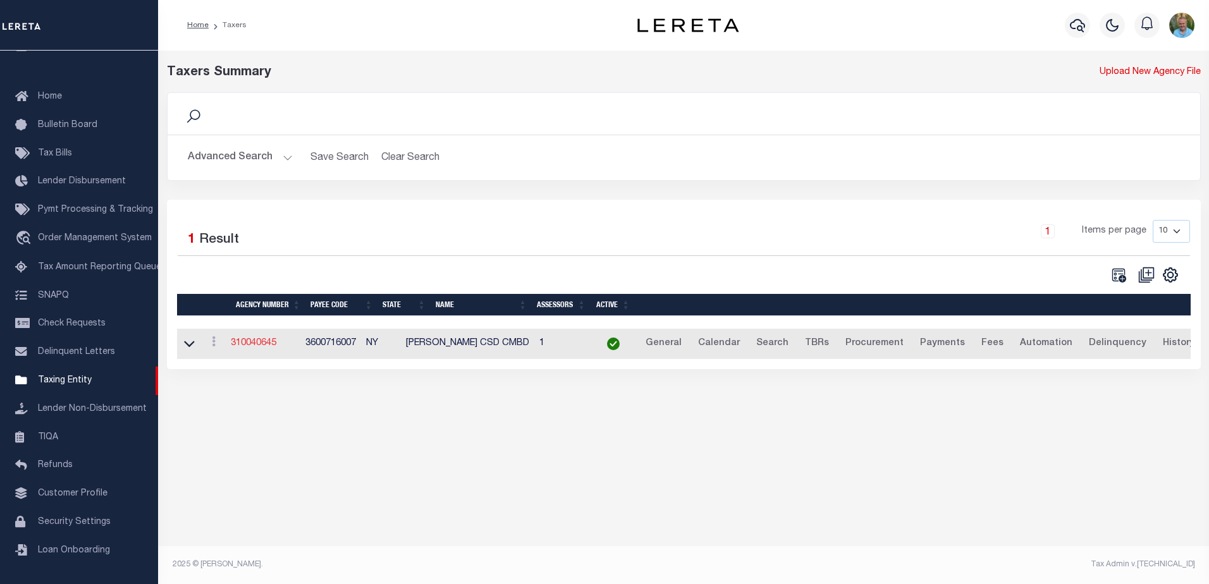
click at [255, 345] on link "310040645" at bounding box center [254, 343] width 46 height 9
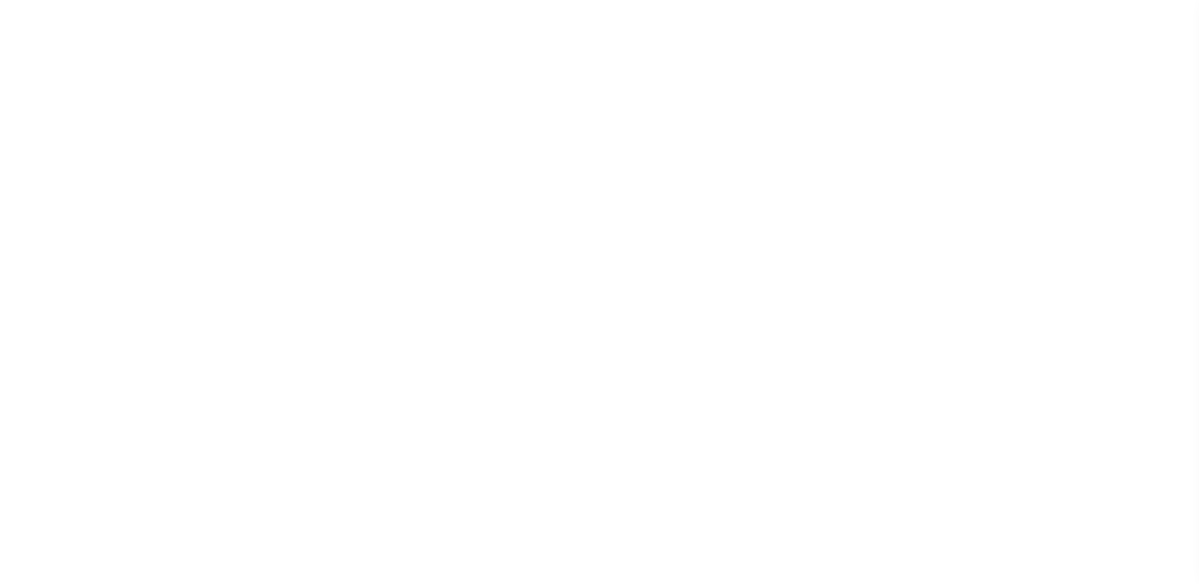
select select
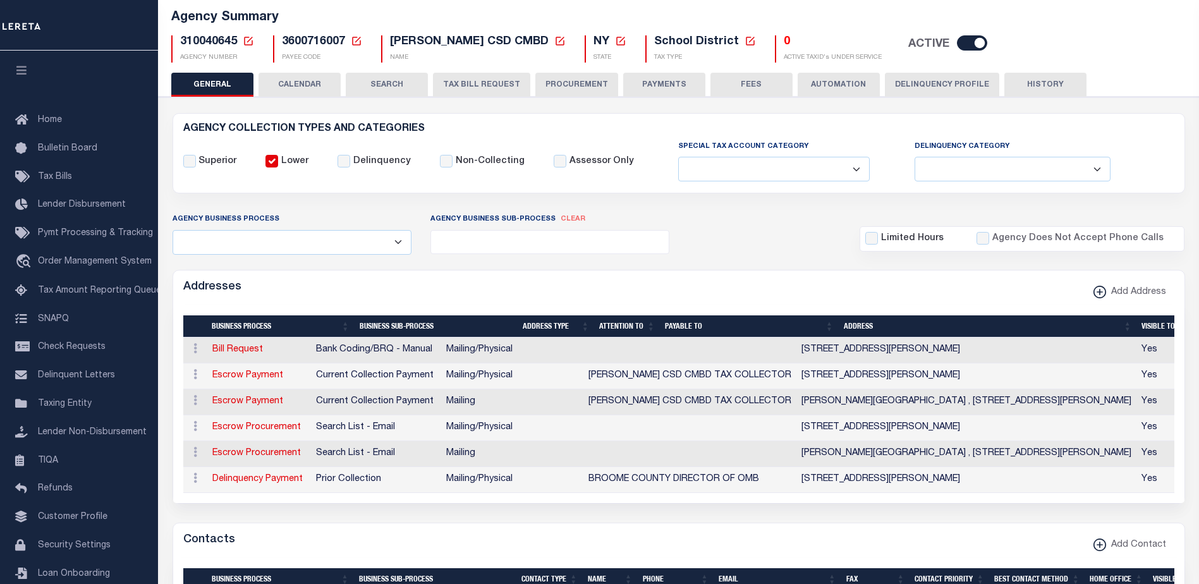
scroll to position [126, 0]
